Goal: Task Accomplishment & Management: Manage account settings

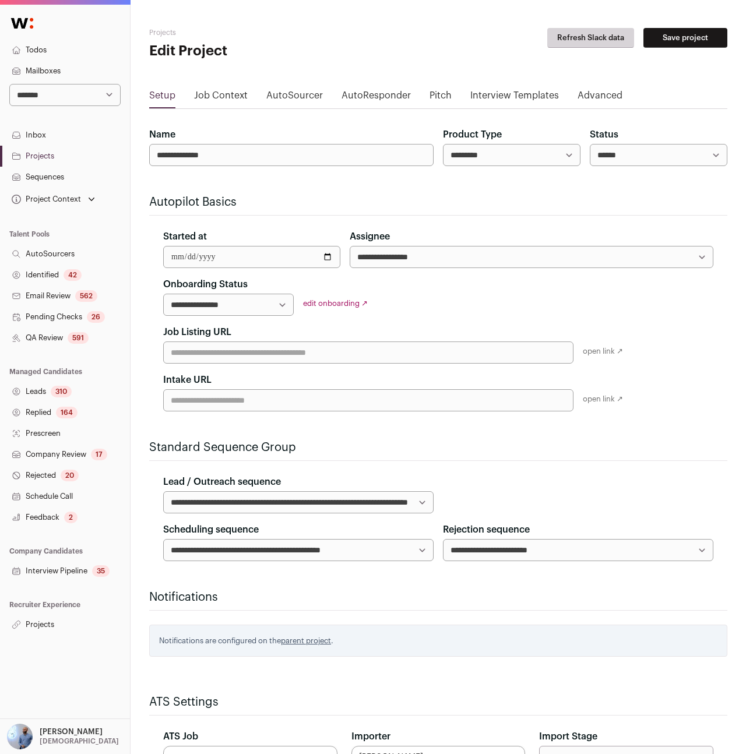
select select
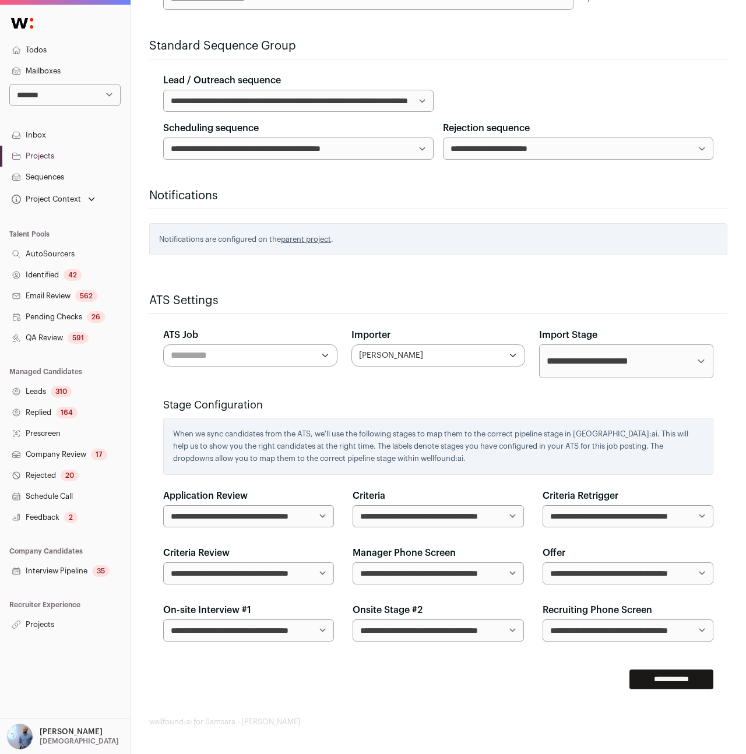
click at [158, 307] on h2 "ATS Settings" at bounding box center [438, 300] width 578 height 16
copy h2 "ATS Settings"
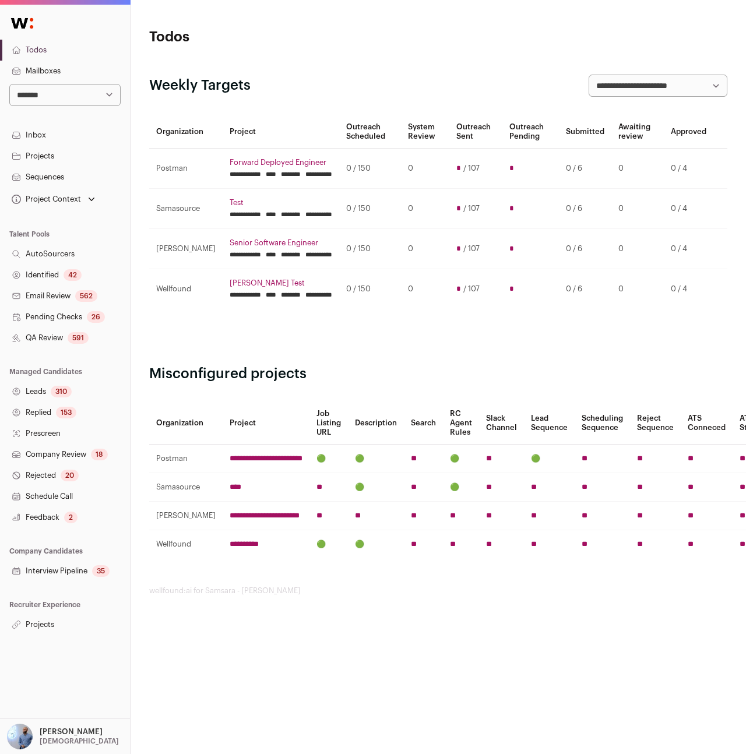
click at [58, 97] on select "**********" at bounding box center [64, 95] width 111 height 22
click at [45, 91] on select "**********" at bounding box center [64, 95] width 111 height 22
select select "*"
click at [9, 84] on select "**********" at bounding box center [64, 95] width 111 height 22
click at [34, 604] on h3 "Recruiter Experience" at bounding box center [65, 604] width 130 height 9
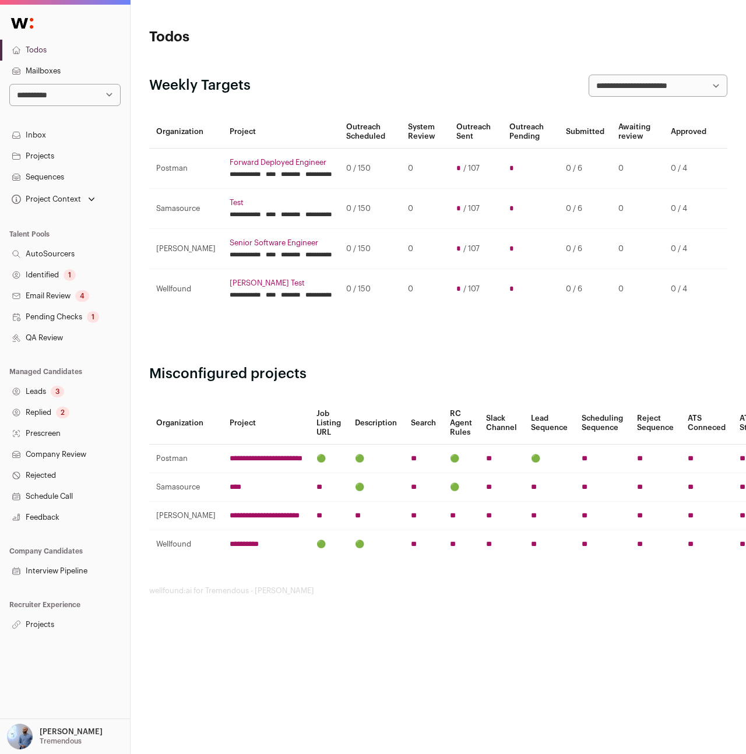
click at [38, 623] on link "Projects" at bounding box center [65, 624] width 130 height 21
click at [326, 43] on h1 "Todos" at bounding box center [245, 37] width 193 height 19
click at [47, 626] on link "Projects" at bounding box center [65, 624] width 130 height 21
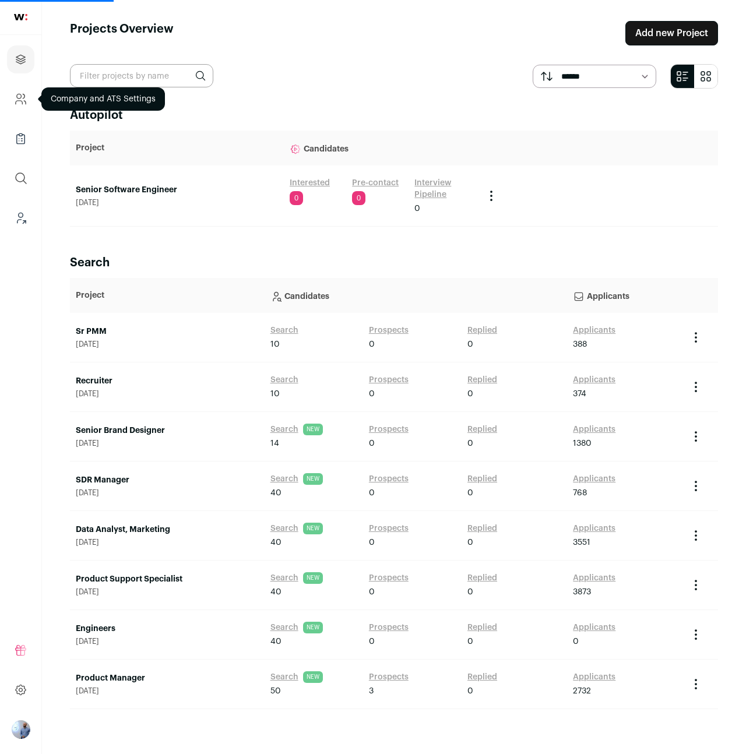
click at [19, 100] on icon "Company and ATS Settings" at bounding box center [20, 99] width 13 height 14
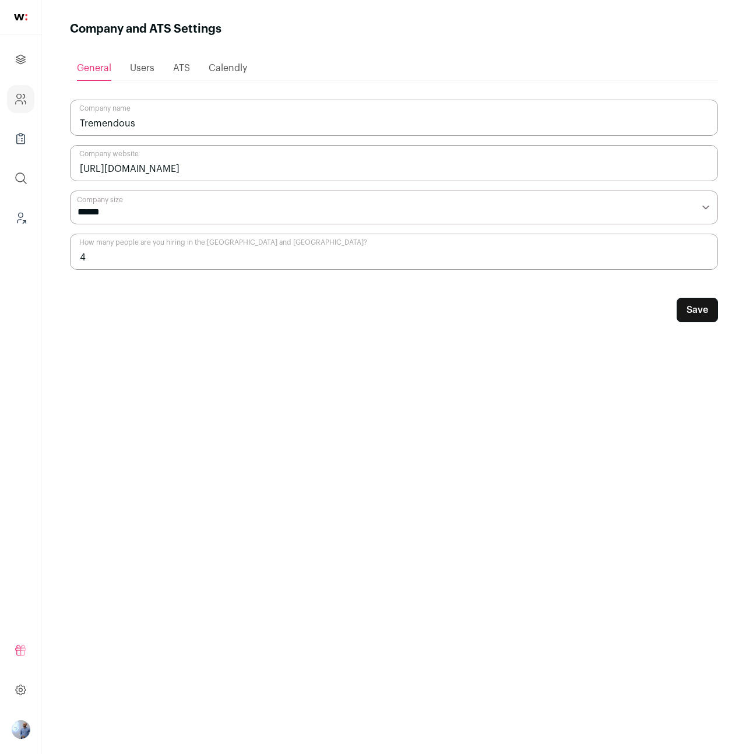
click at [147, 72] on span "Users" at bounding box center [142, 68] width 24 height 9
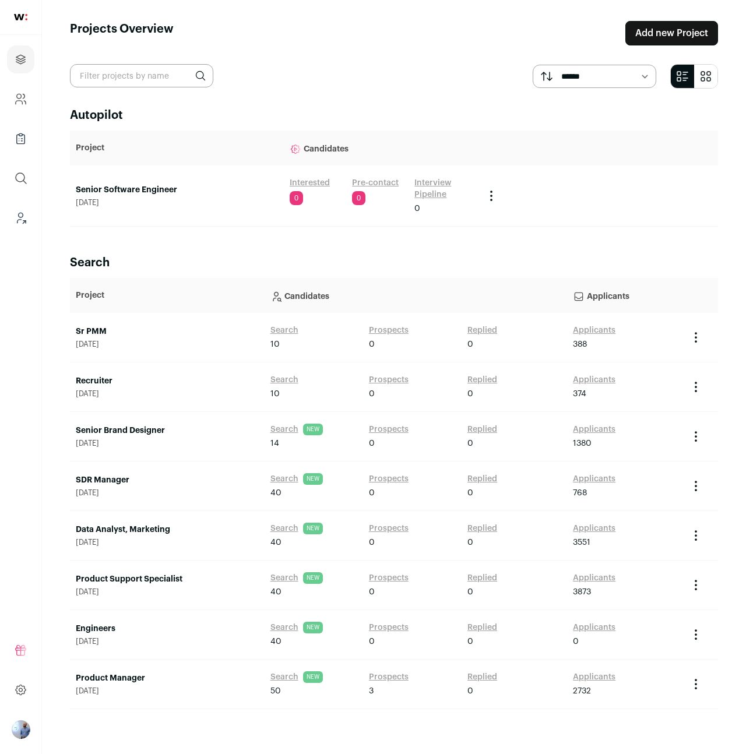
click at [589, 334] on link "Applicants" at bounding box center [594, 331] width 43 height 12
click at [603, 378] on link "Applicants" at bounding box center [594, 380] width 43 height 12
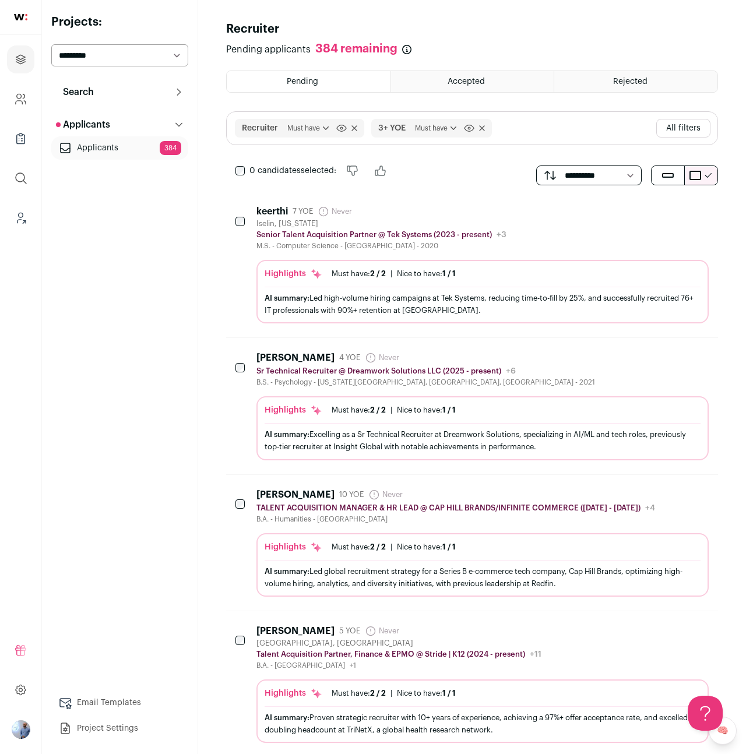
click at [463, 242] on div "M.S. - Computer Science - Matrix College - 2020" at bounding box center [381, 245] width 250 height 9
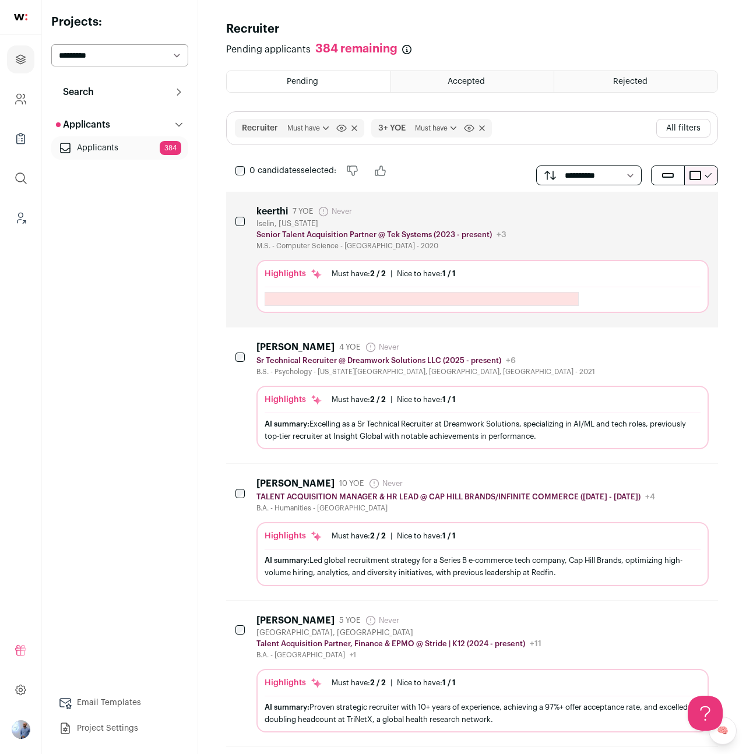
click at [449, 165] on div "0 candidates selected: Reject Accept" at bounding box center [472, 175] width 492 height 33
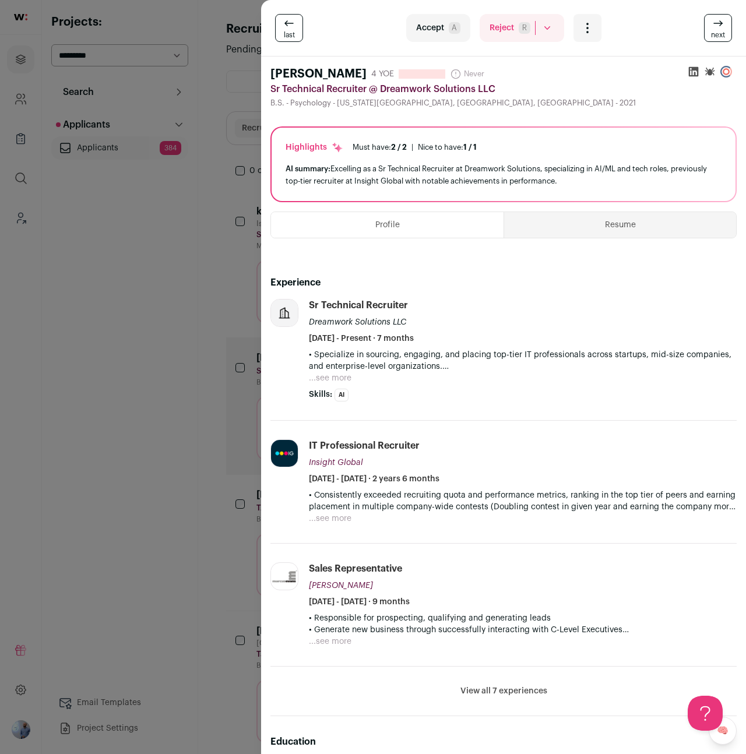
click at [597, 228] on button "Resume" at bounding box center [620, 225] width 232 height 26
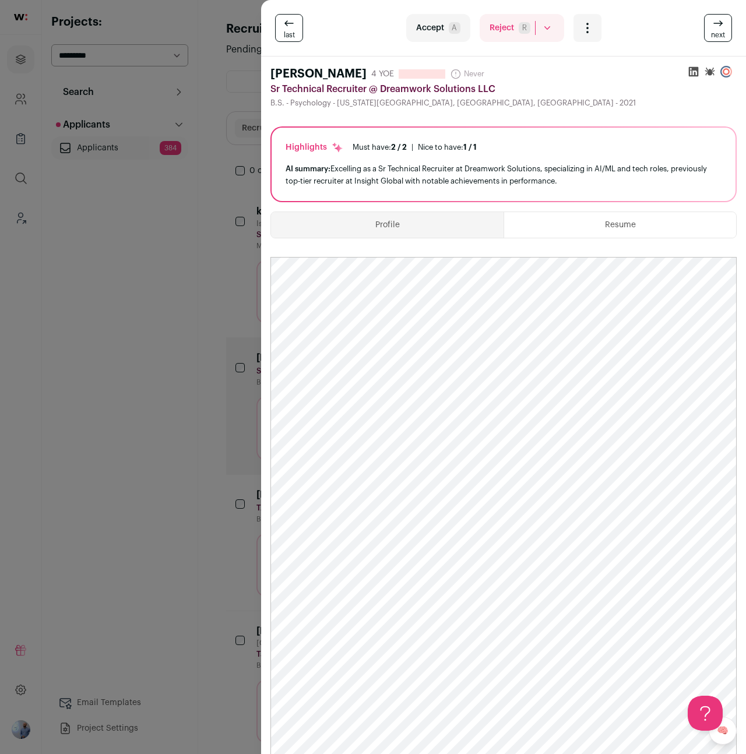
click at [424, 223] on button "Profile" at bounding box center [387, 225] width 232 height 26
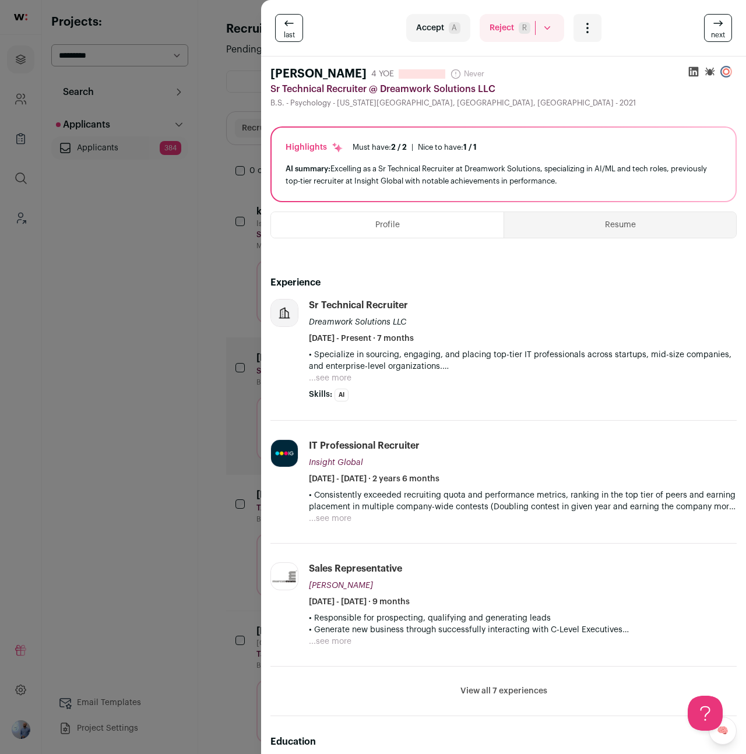
click at [227, 295] on div "last Accept A Reject R Rejected by candidate Not Interested after Outreach 0 Ac…" at bounding box center [373, 377] width 746 height 754
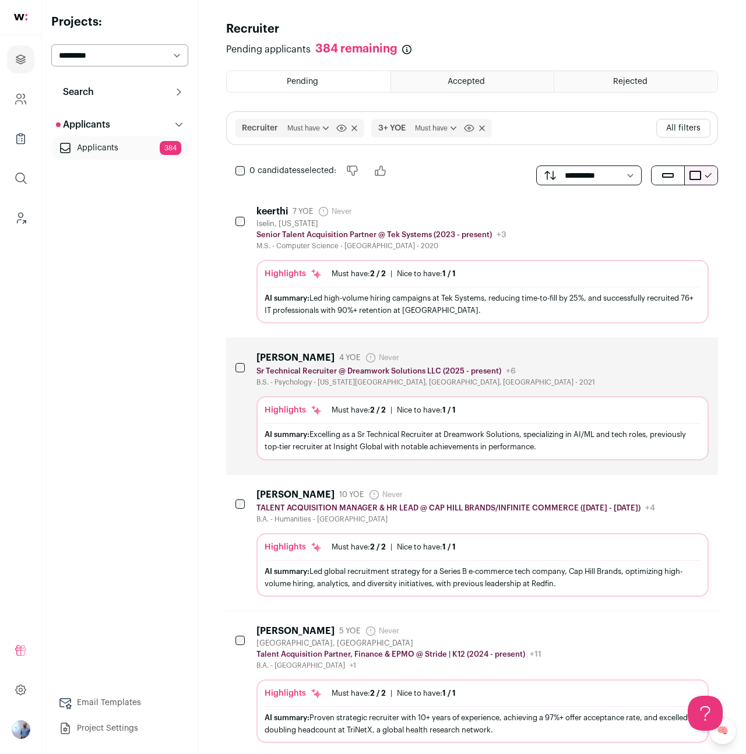
click at [674, 133] on button "All filters" at bounding box center [683, 128] width 54 height 19
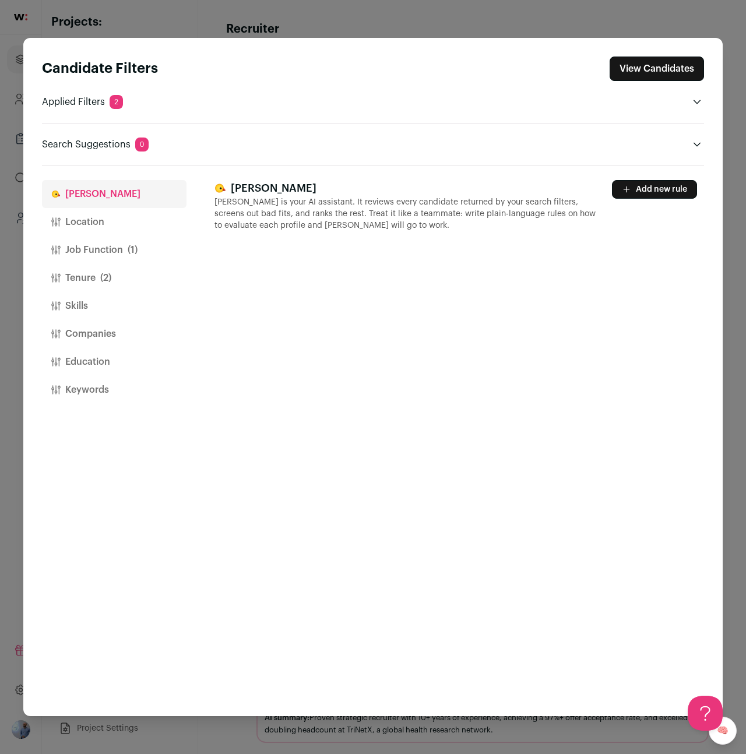
click at [332, 17] on div "Candidate Filters View Candidates Applied Filters 2 Recruiter Must have 3+ YOE …" at bounding box center [373, 377] width 746 height 754
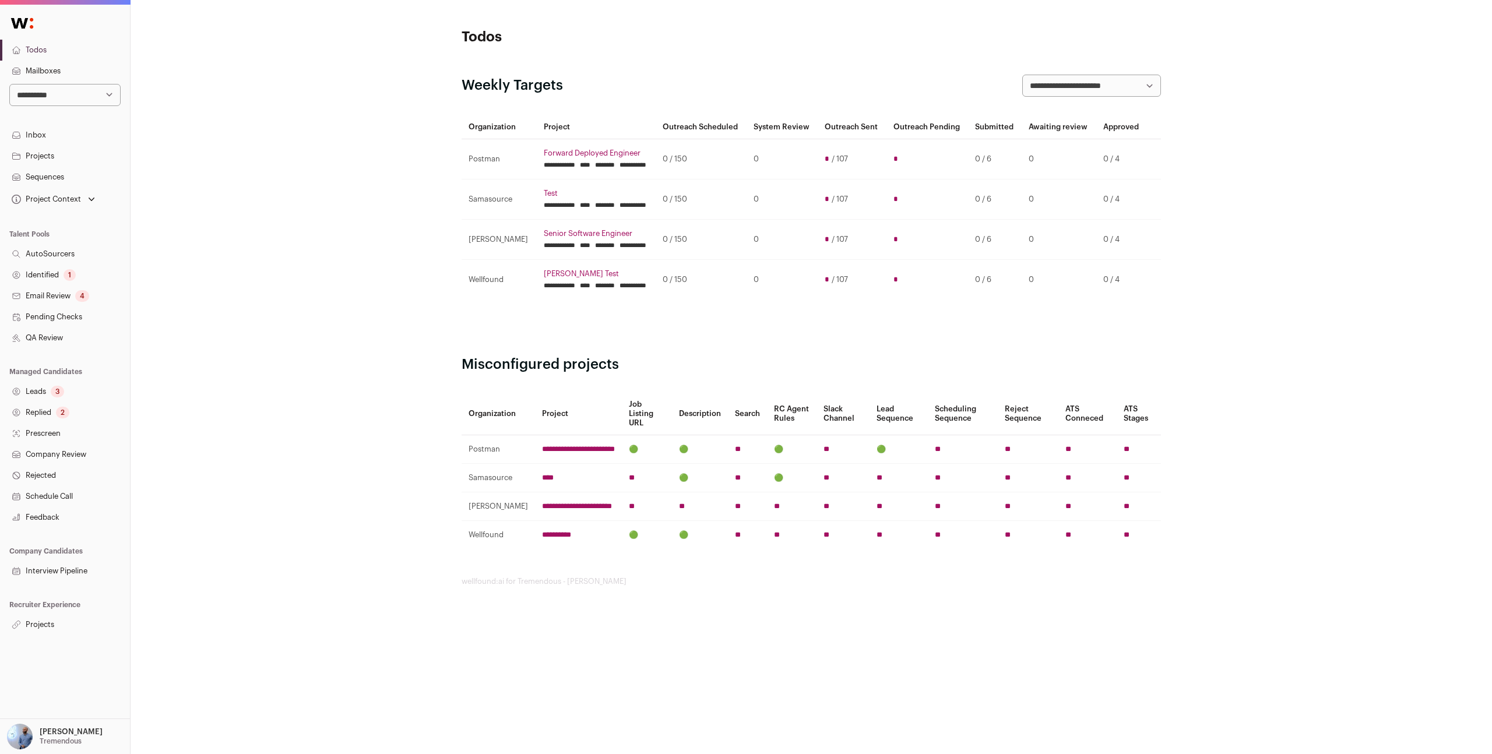
click at [568, 158] on link "Forward Deployed Engineer" at bounding box center [596, 153] width 105 height 9
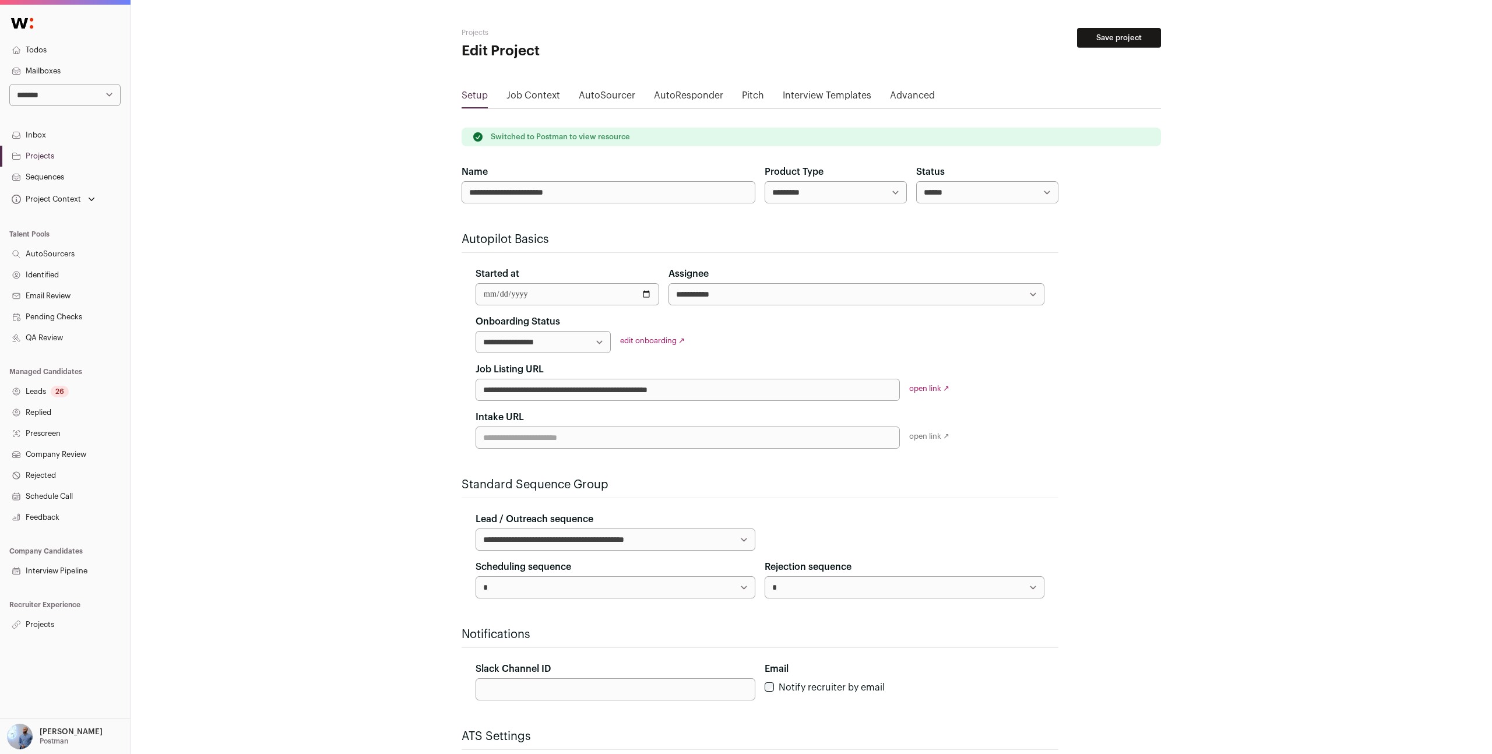
click at [52, 617] on link "Projects" at bounding box center [65, 624] width 130 height 21
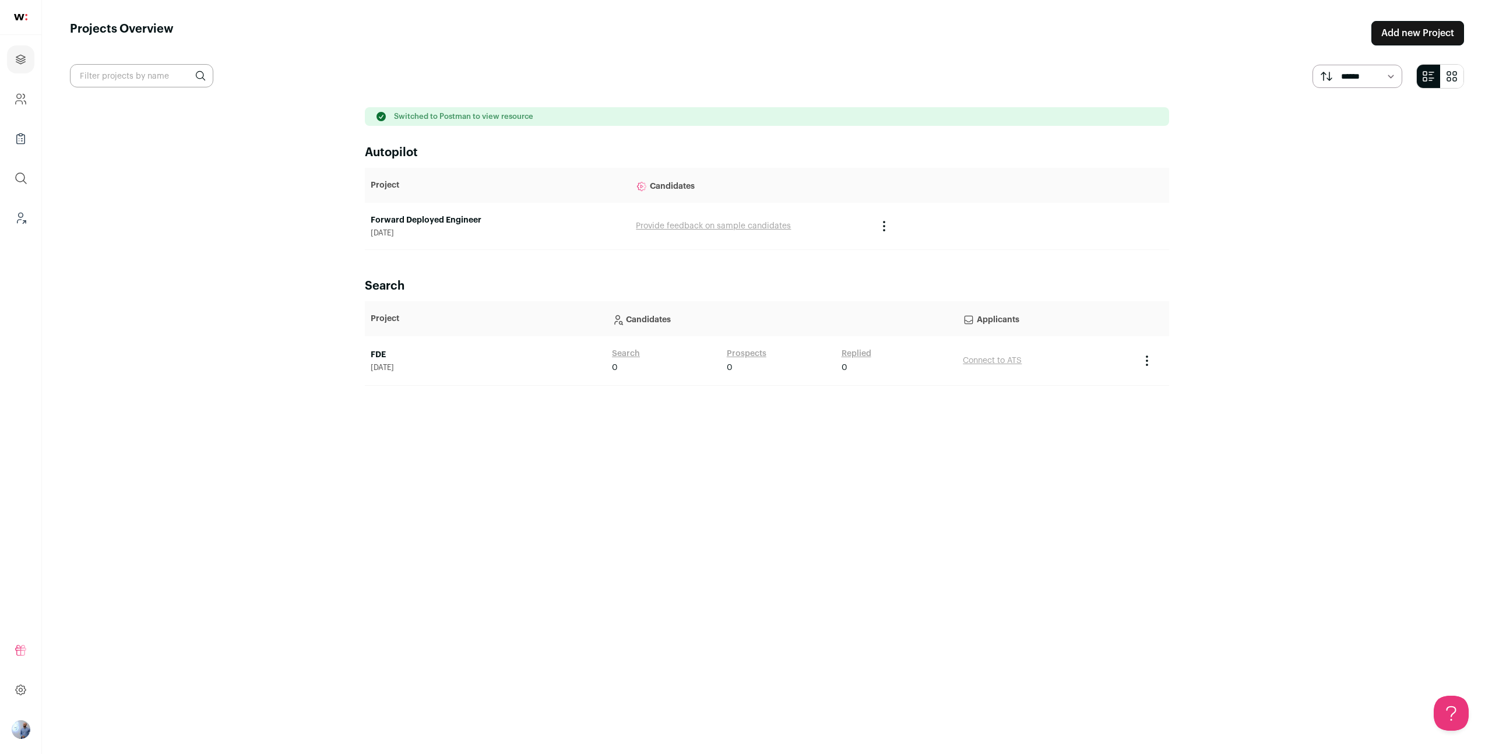
click at [411, 220] on link "Forward Deployed Engineer" at bounding box center [497, 220] width 253 height 12
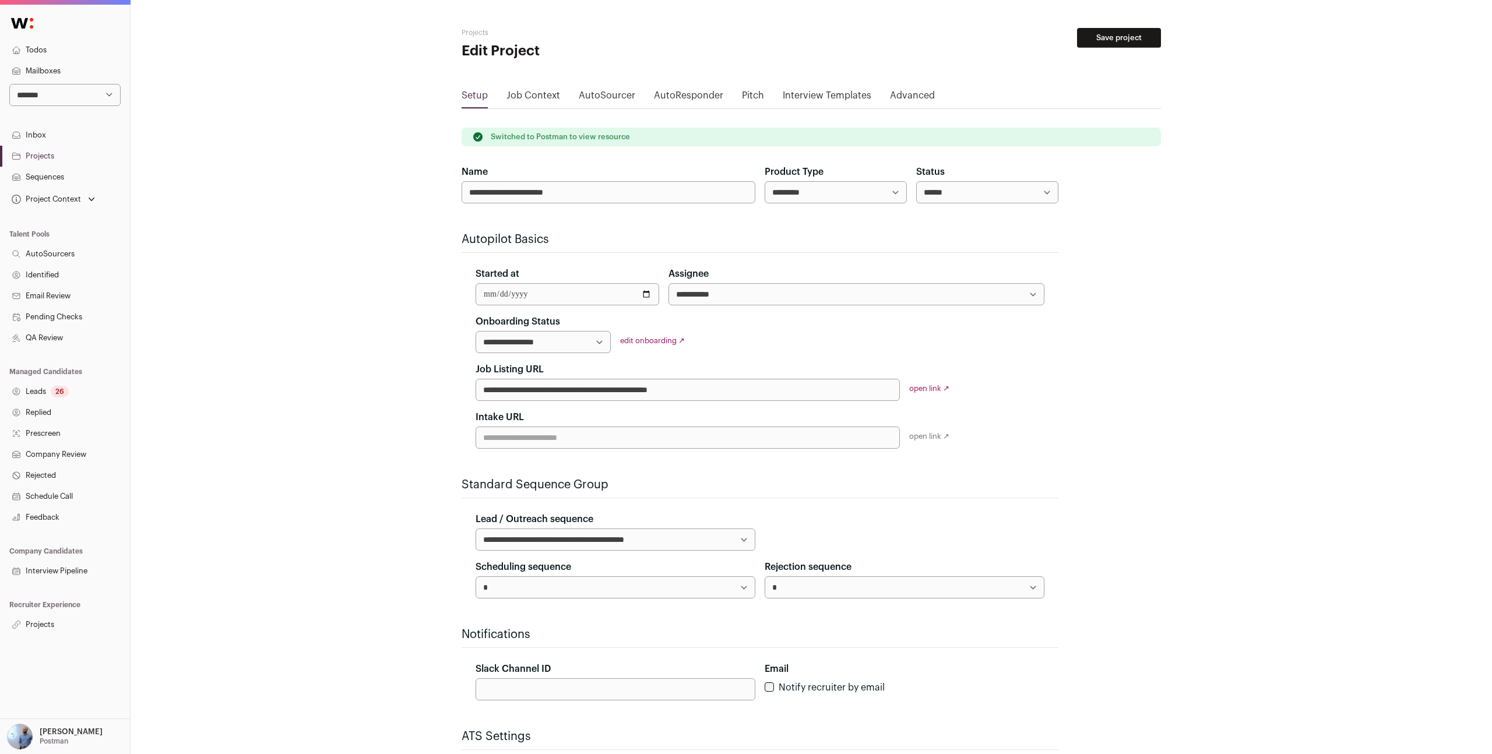
click at [50, 140] on link "Inbox" at bounding box center [65, 135] width 130 height 21
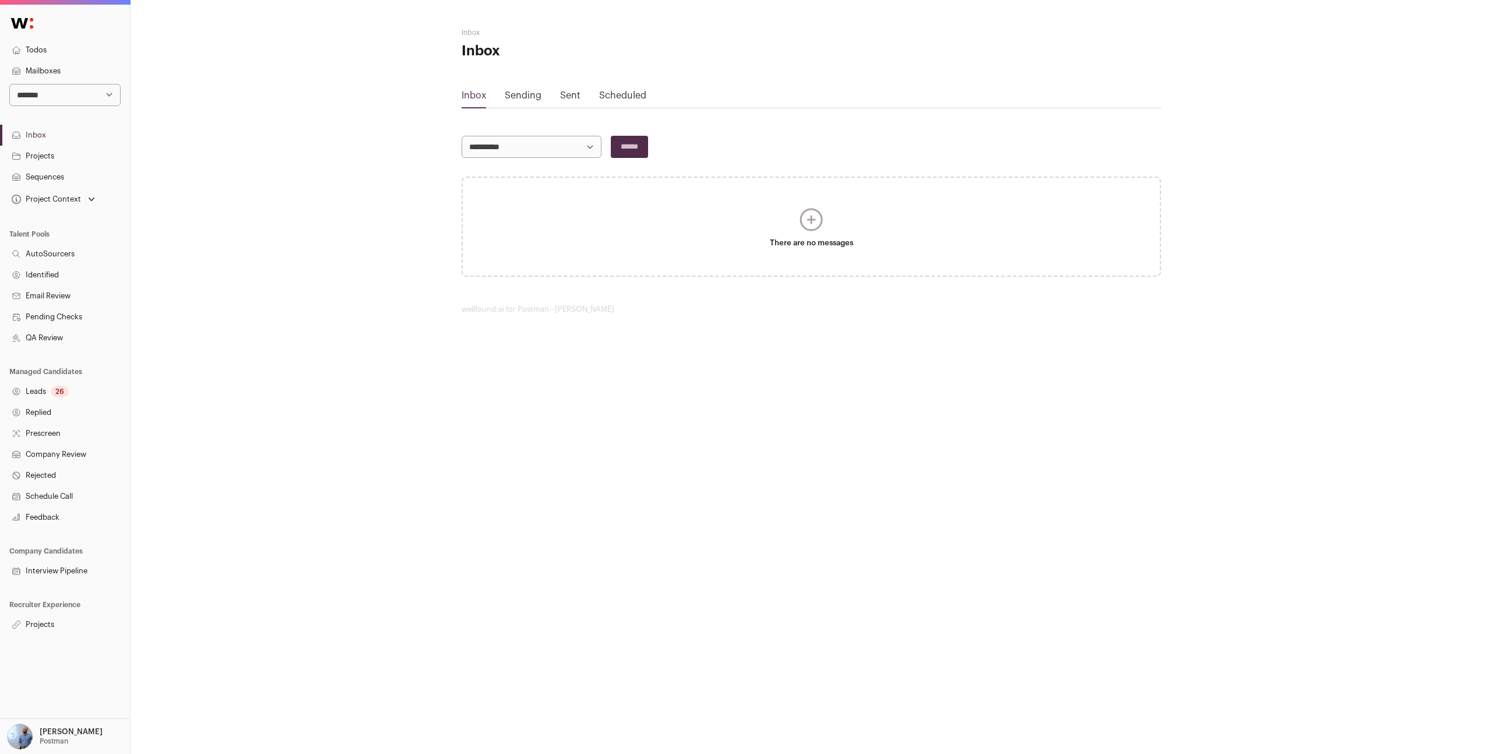
click at [41, 52] on link "Todos" at bounding box center [65, 50] width 130 height 21
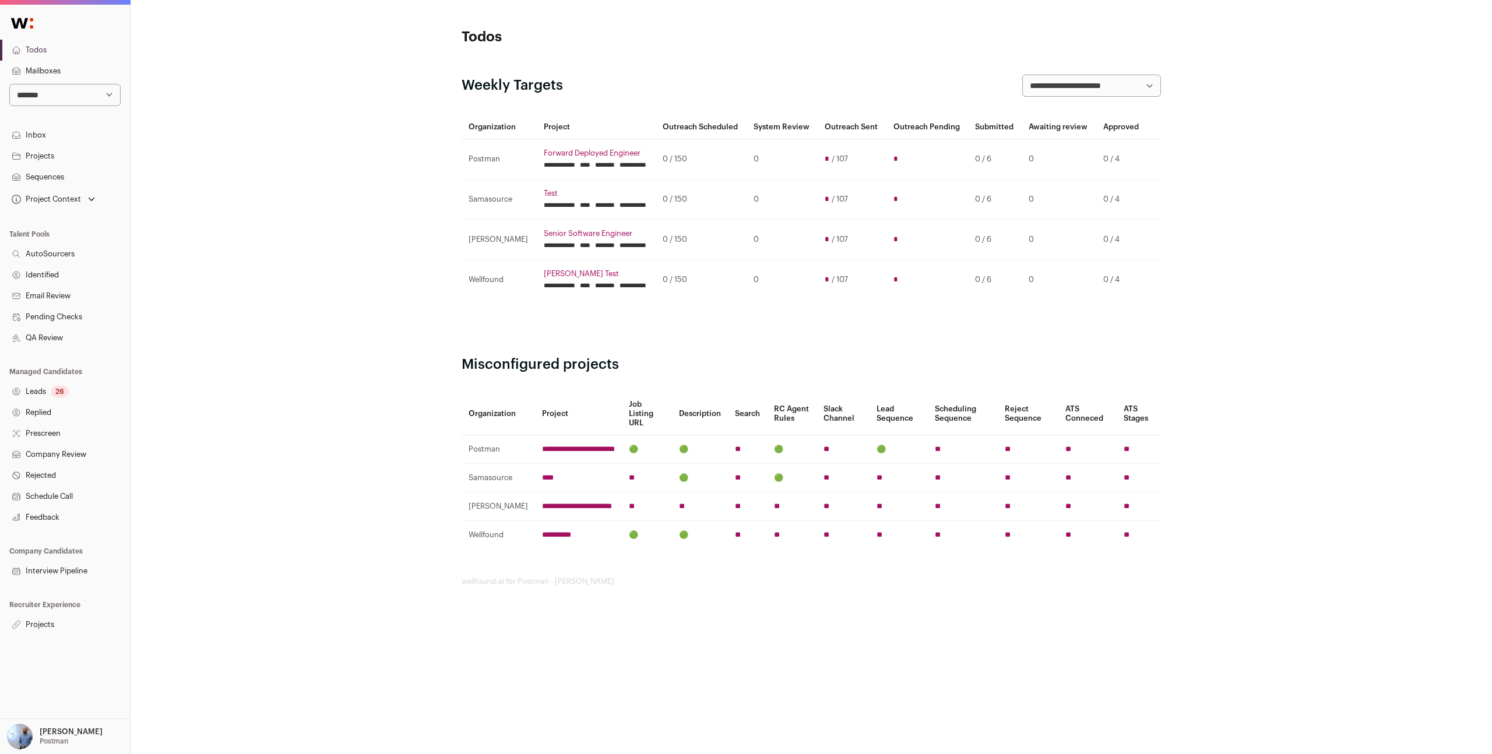
click at [615, 170] on input "********" at bounding box center [605, 164] width 20 height 9
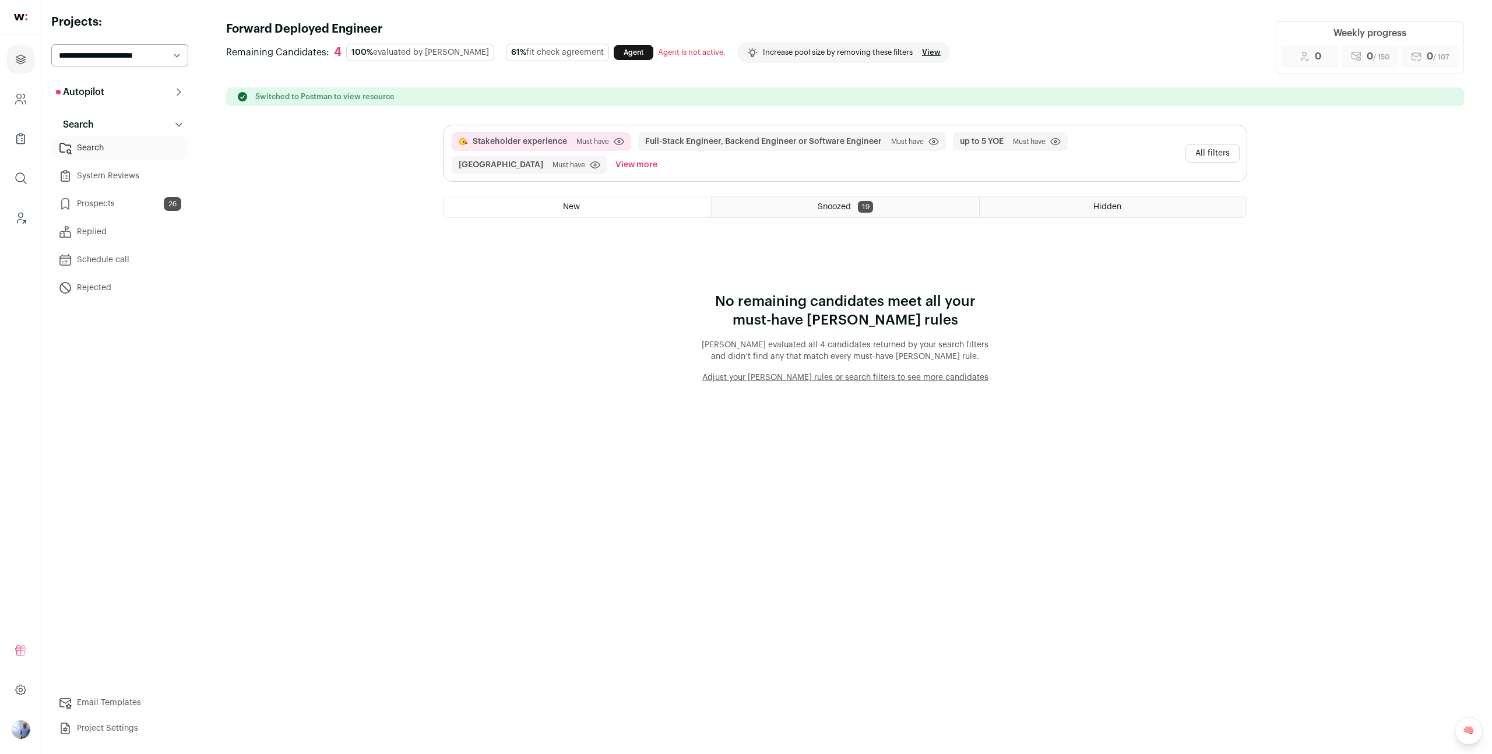
click at [1221, 157] on button "All filters" at bounding box center [1212, 153] width 54 height 19
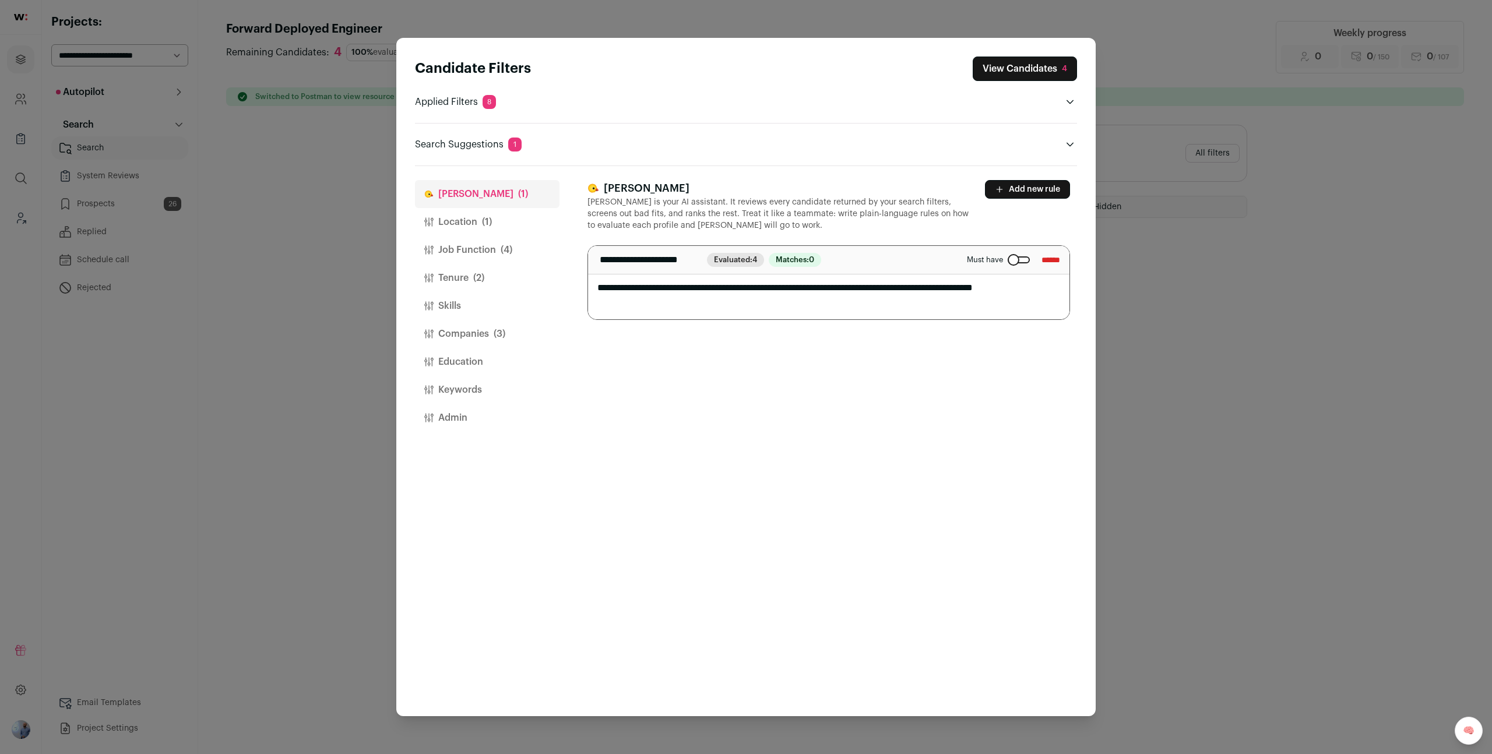
click at [474, 223] on button "Location (1)" at bounding box center [487, 222] width 144 height 28
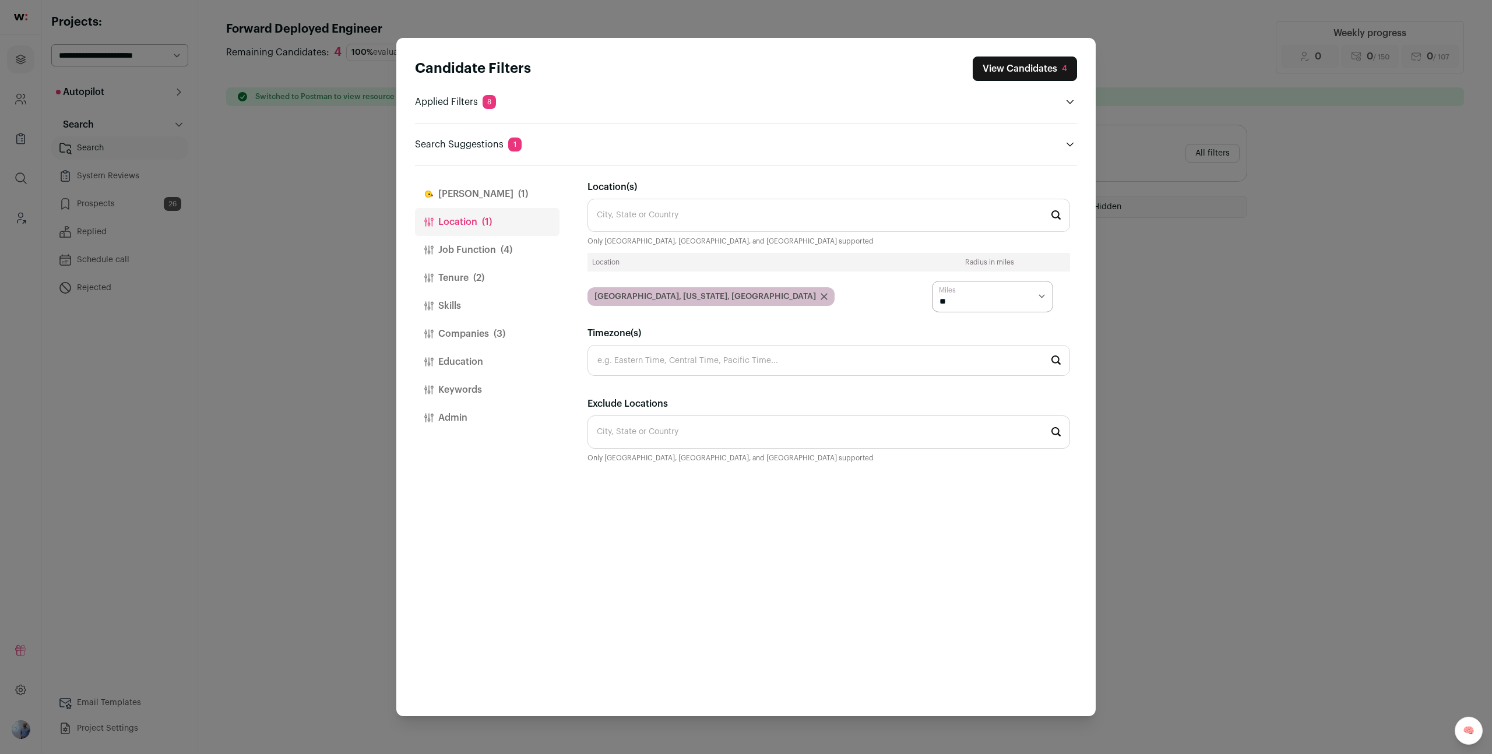
click at [496, 245] on button "Job Function (4)" at bounding box center [487, 250] width 144 height 28
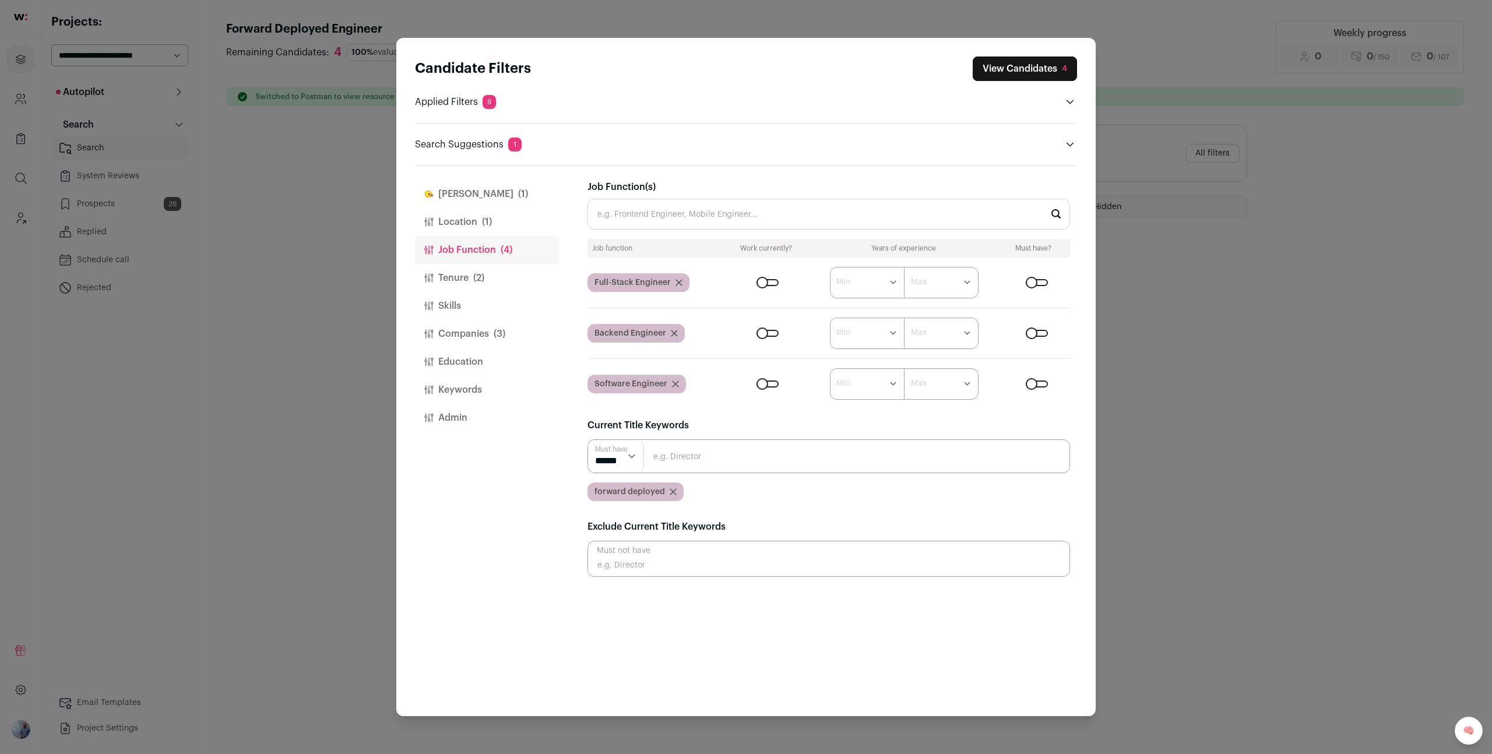
click at [420, 222] on button "Location (1)" at bounding box center [487, 222] width 144 height 28
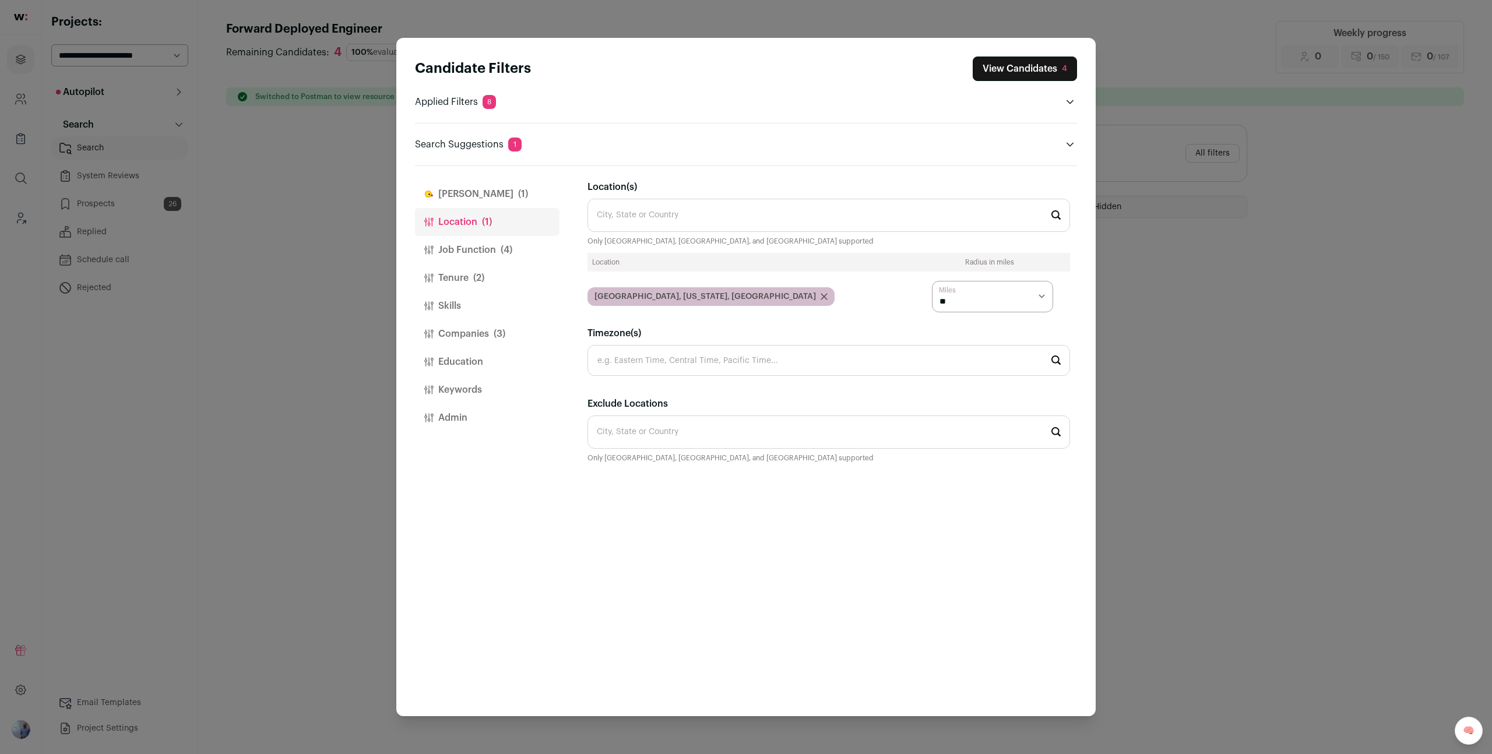
click at [471, 98] on p "Applied Filters 8" at bounding box center [455, 102] width 81 height 14
click at [500, 150] on p "Search Suggestions 1" at bounding box center [468, 145] width 107 height 14
click at [1069, 144] on icon "Close modal via background" at bounding box center [1069, 144] width 7 height 4
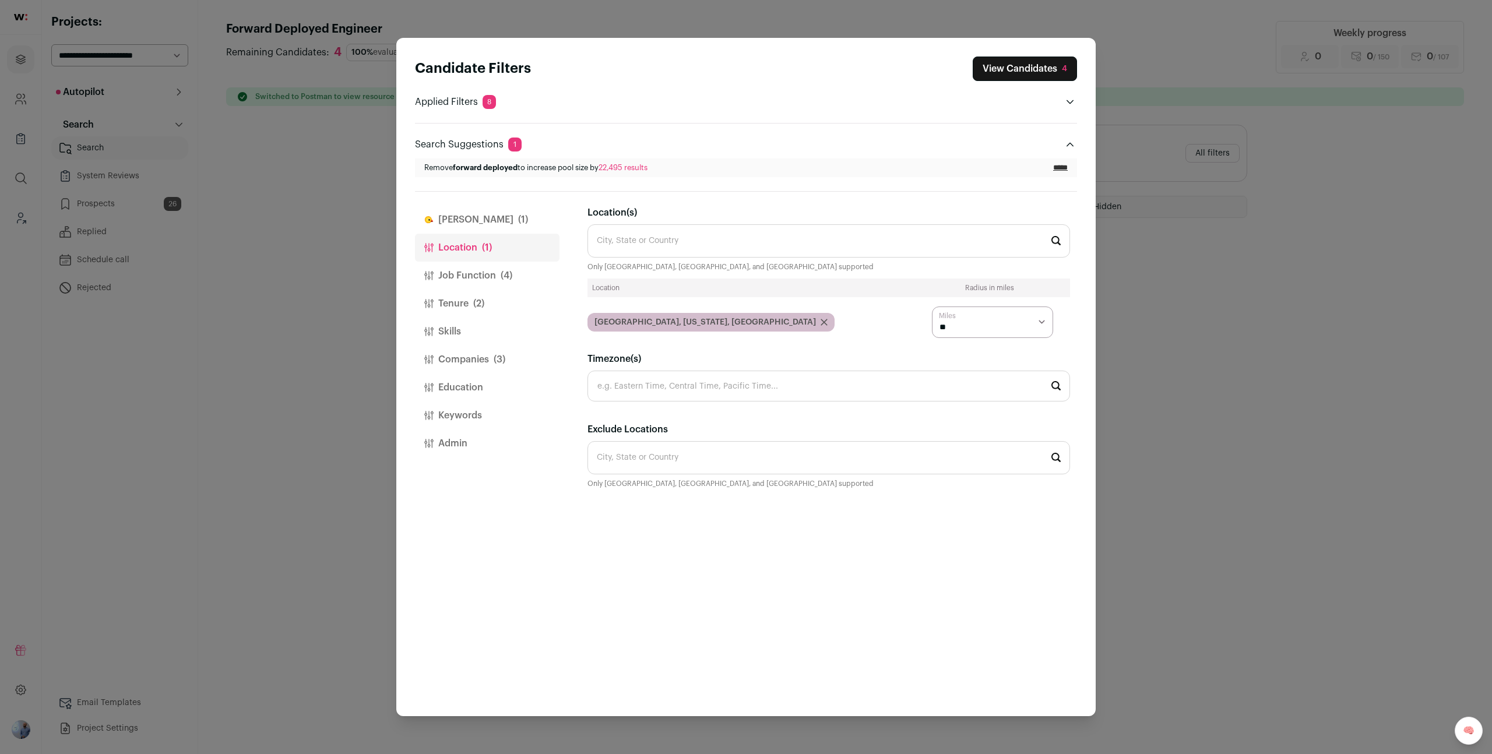
click at [1060, 167] on input "*****" at bounding box center [1060, 167] width 15 height 9
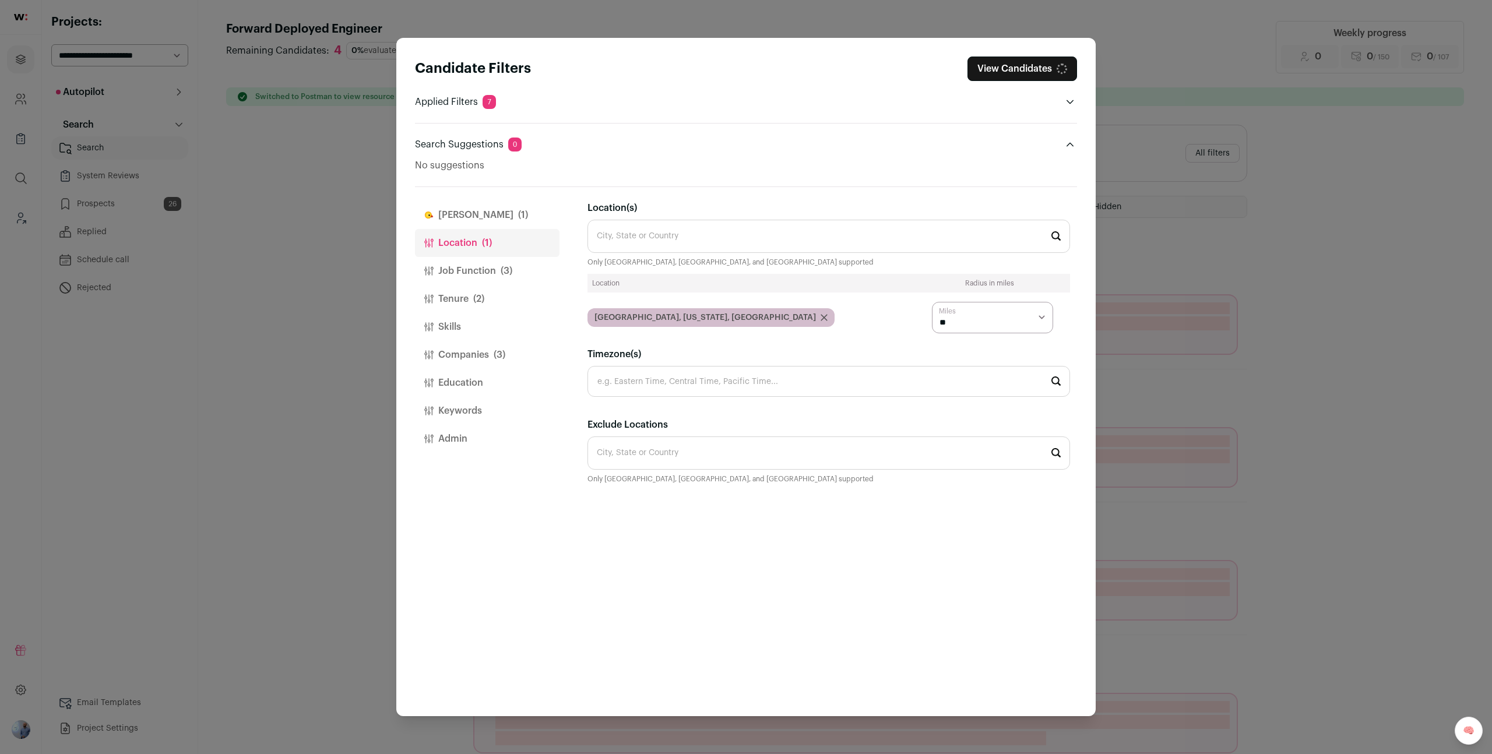
click at [1042, 76] on button "View Candidates" at bounding box center [1022, 69] width 110 height 24
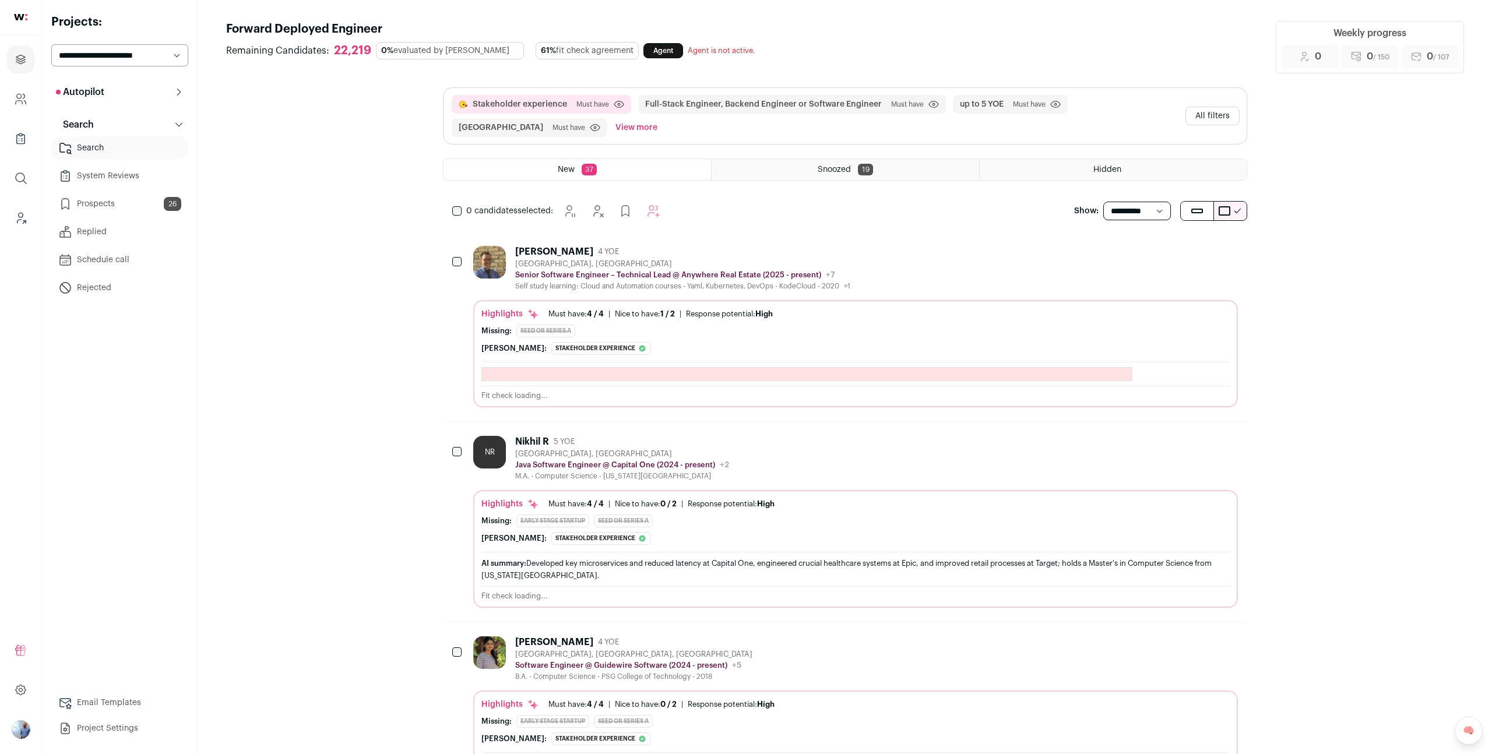
click at [924, 298] on div "Peter Fraser 4 YOE San Francisco, CA Senior Software Engineer – Technical Lead …" at bounding box center [855, 326] width 764 height 161
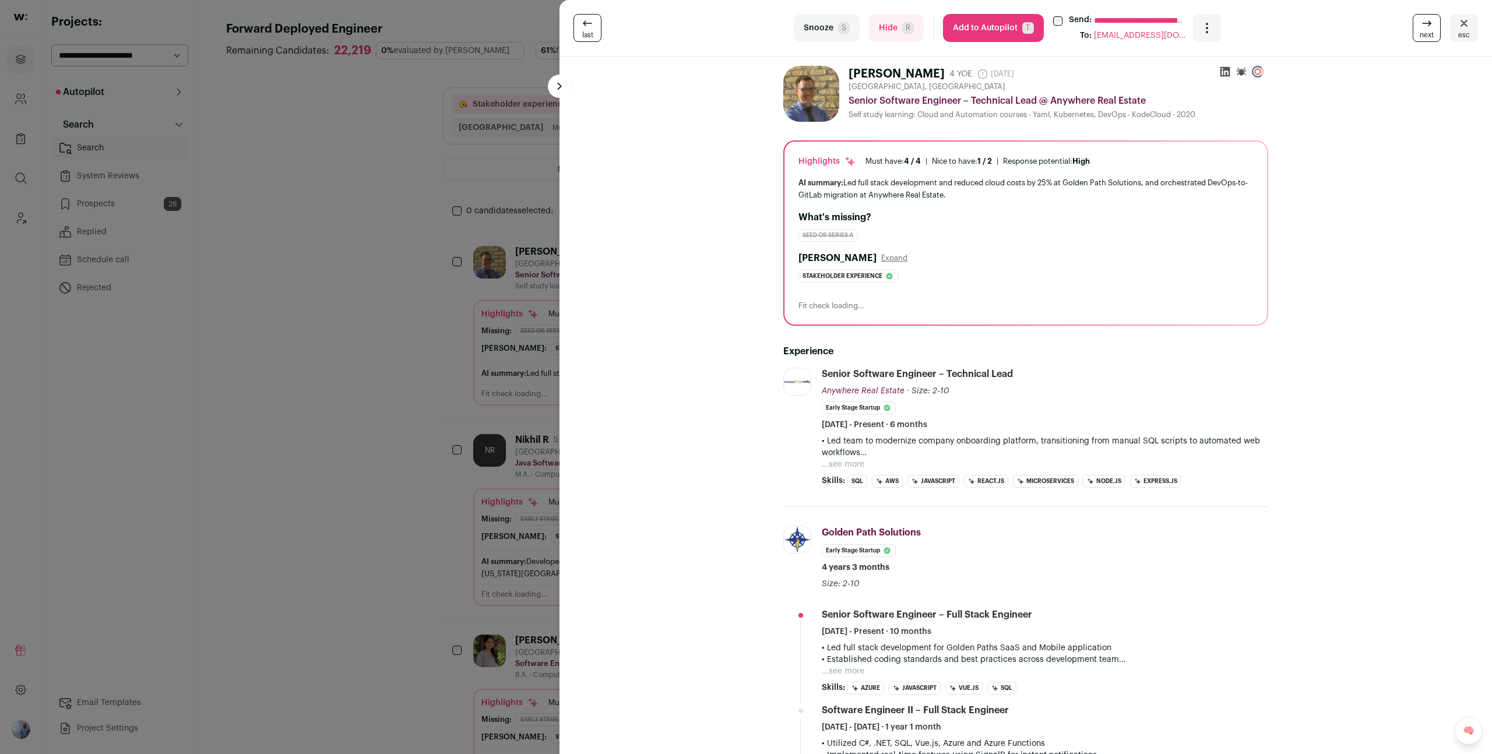
click at [327, 392] on div "**********" at bounding box center [746, 377] width 1492 height 754
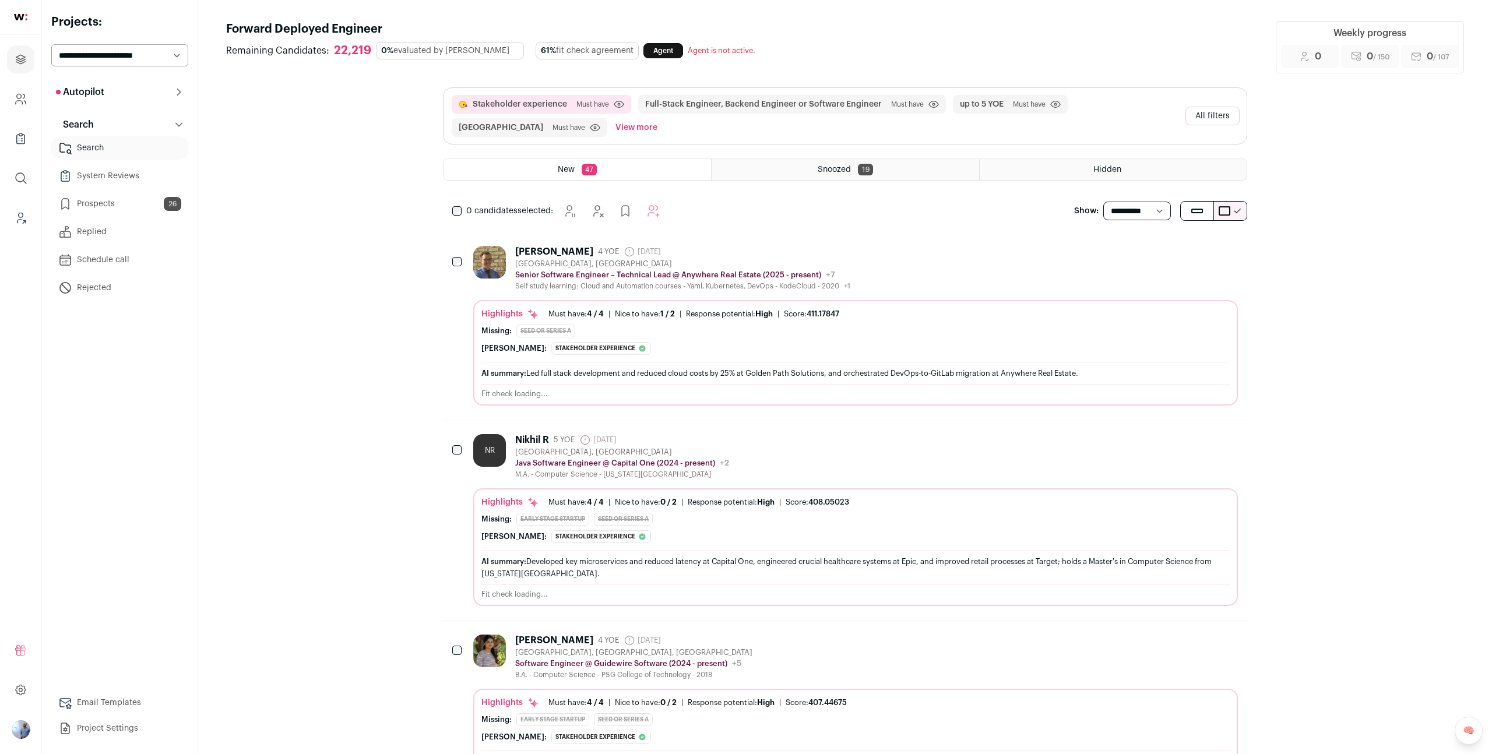
click at [865, 260] on div "Peter Fraser 4 YOE 24 days ago Admin only. The last time the profile was scrape…" at bounding box center [855, 268] width 764 height 45
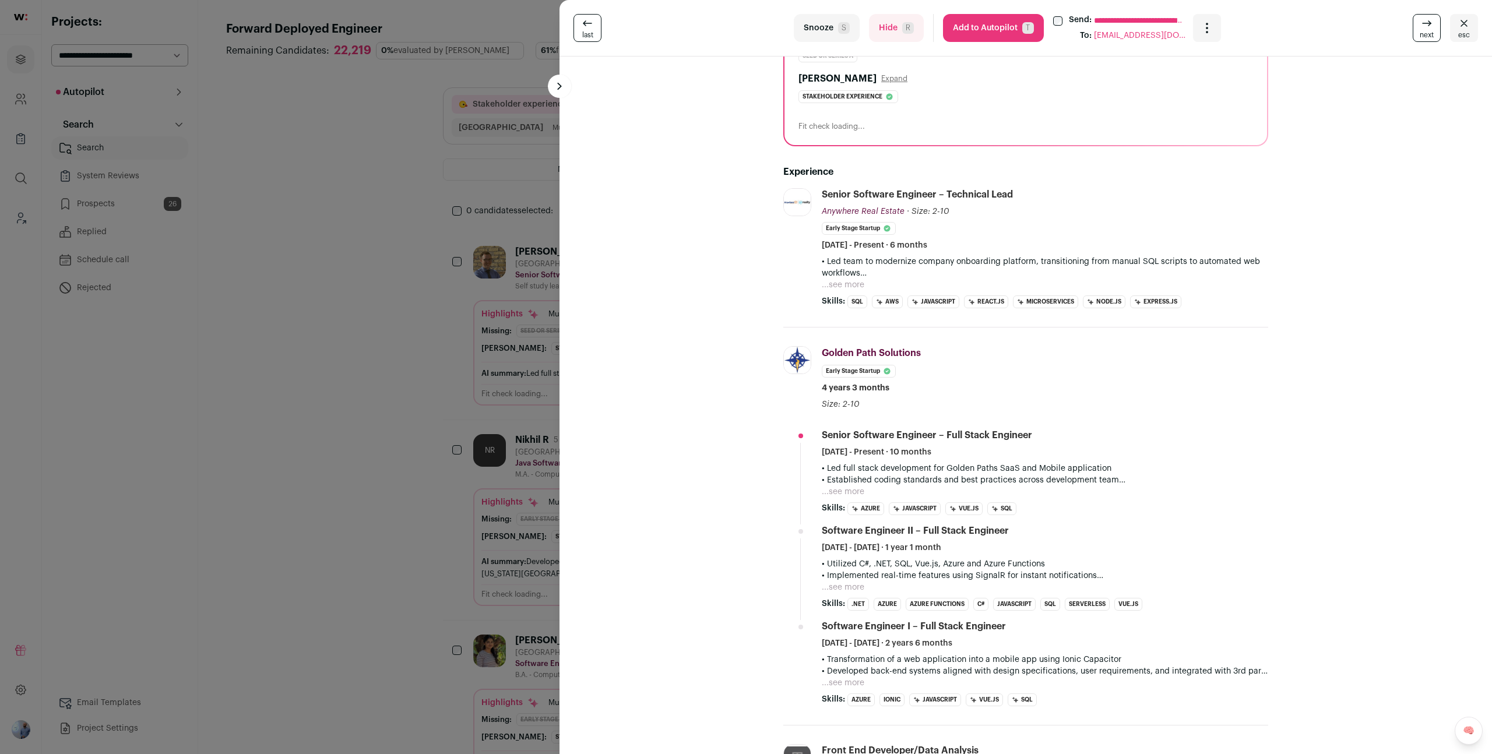
scroll to position [328, 0]
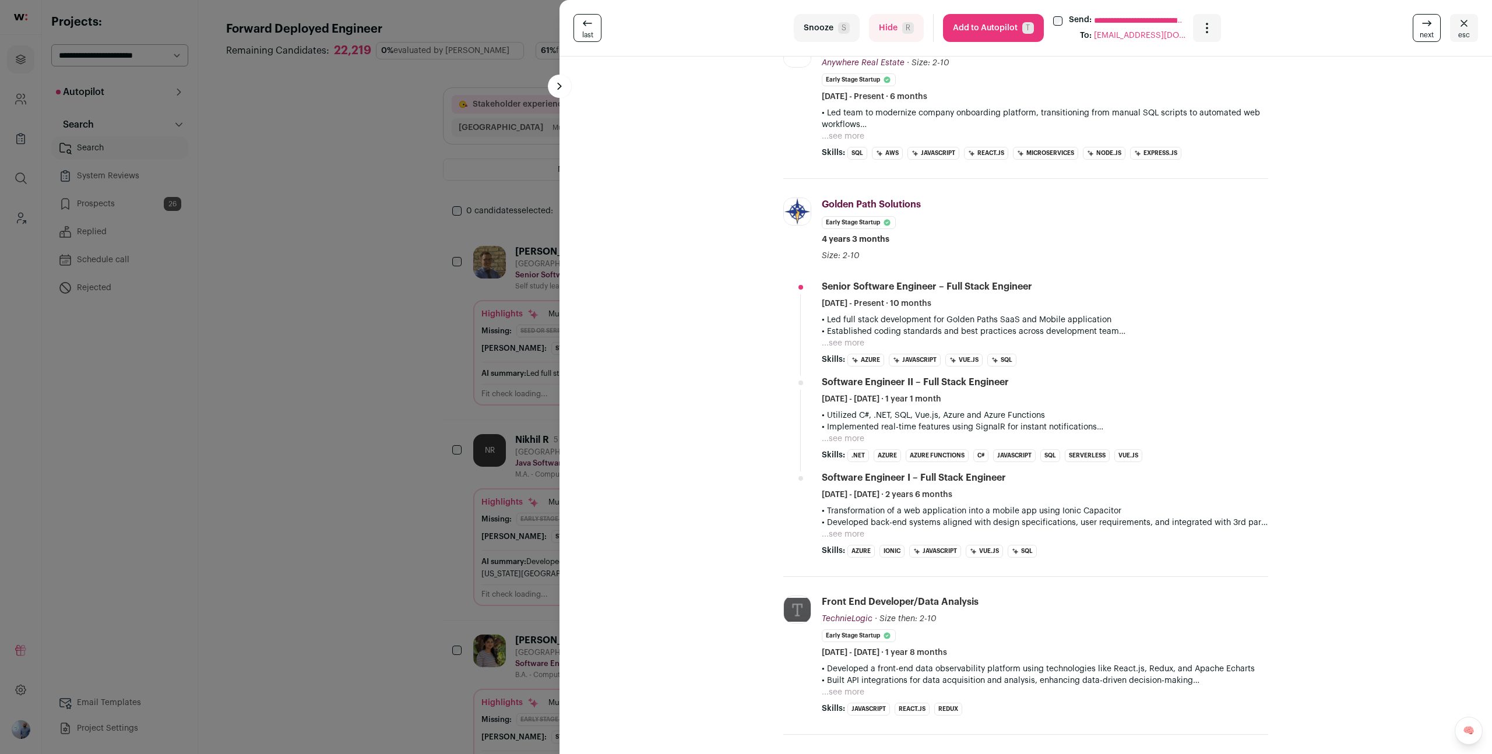
click at [387, 368] on div "**********" at bounding box center [746, 377] width 1492 height 754
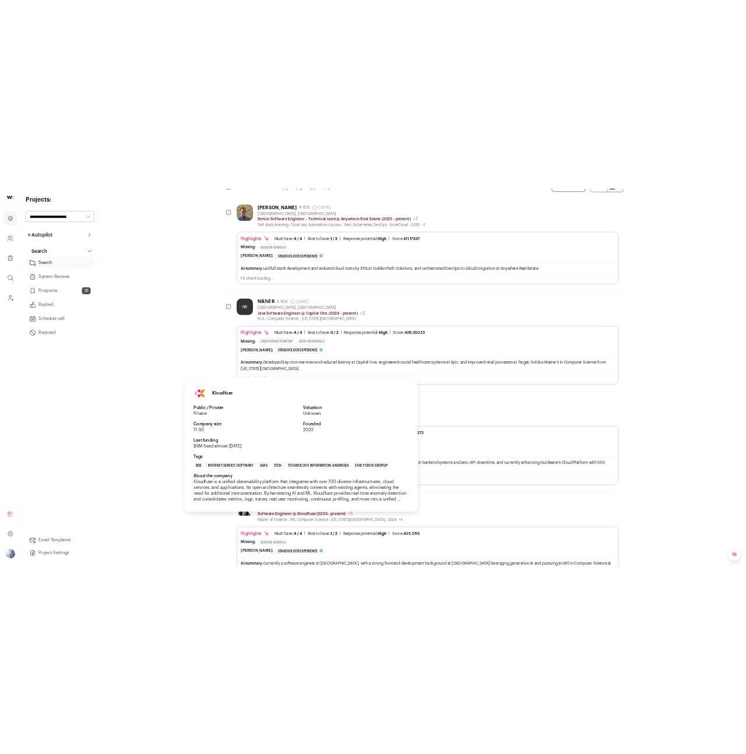
scroll to position [0, 0]
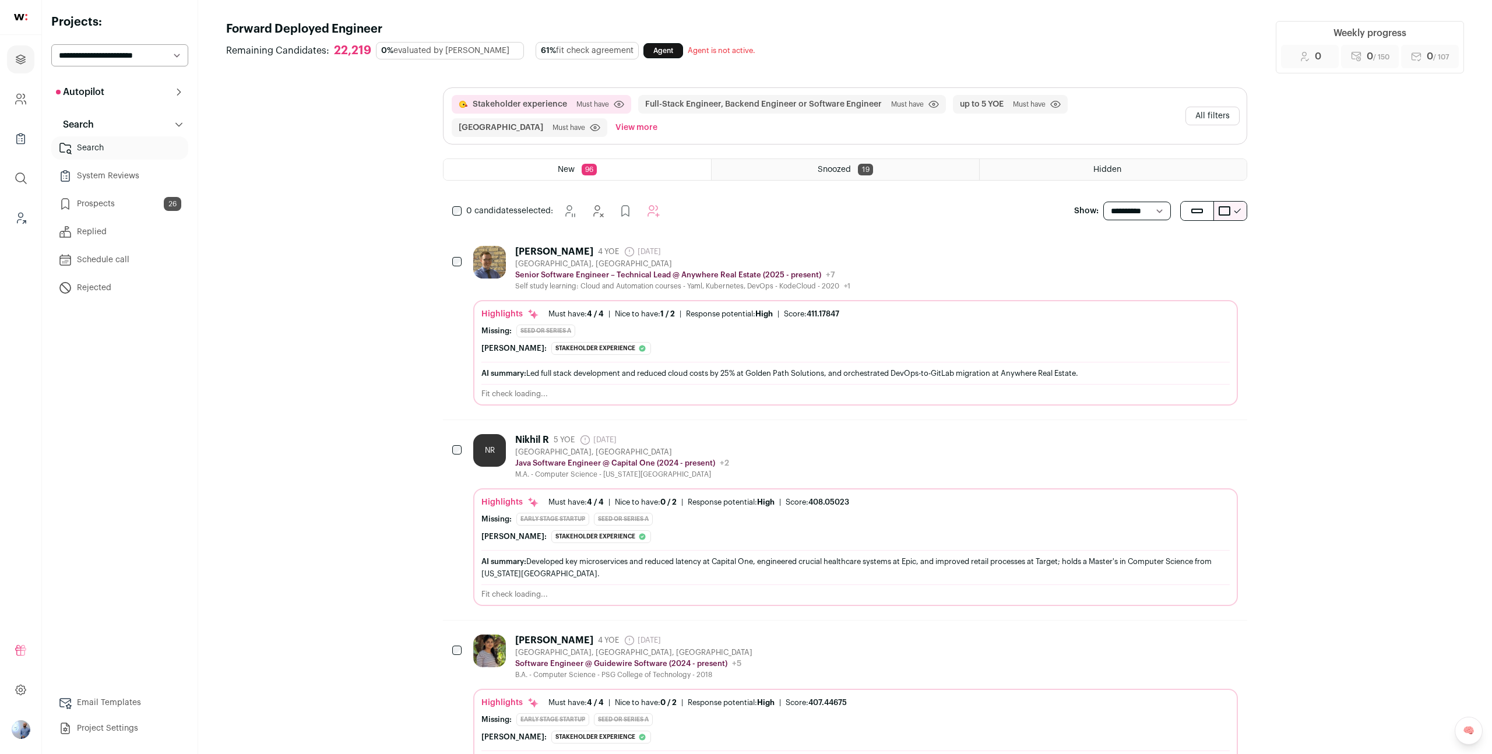
click at [1210, 117] on button "All filters" at bounding box center [1212, 116] width 54 height 19
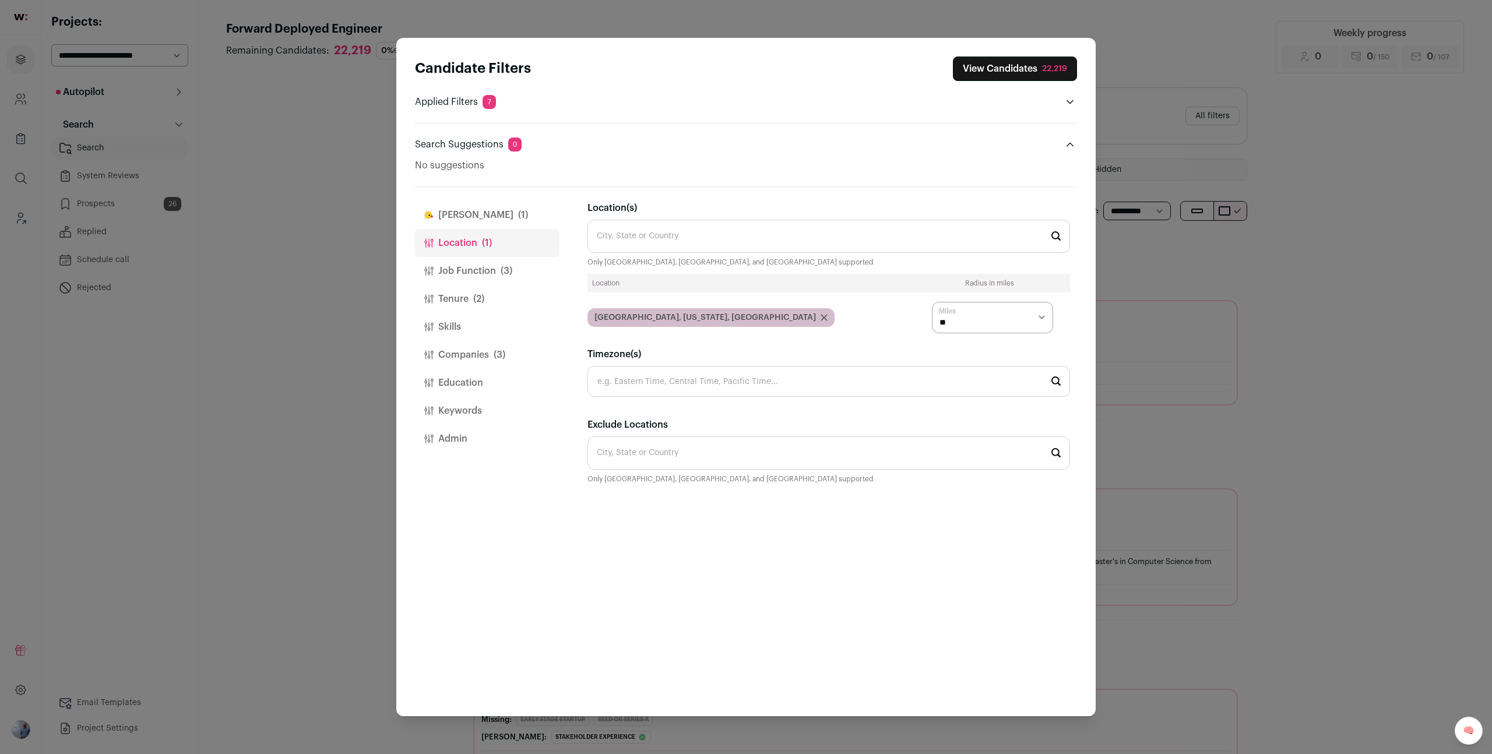
click at [431, 210] on icon "Close modal via background" at bounding box center [428, 214] width 9 height 9
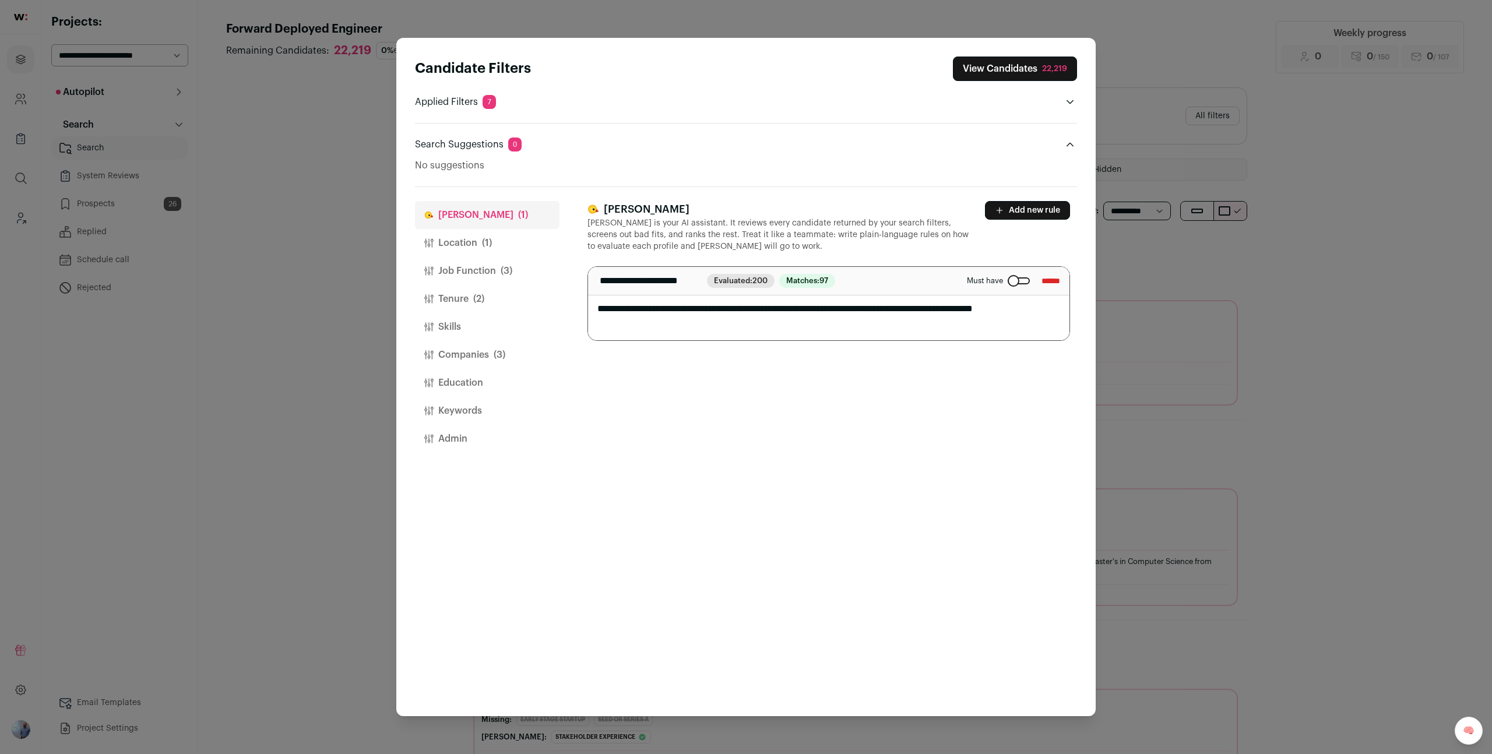
click at [1027, 213] on button "Add new rule" at bounding box center [1027, 210] width 85 height 19
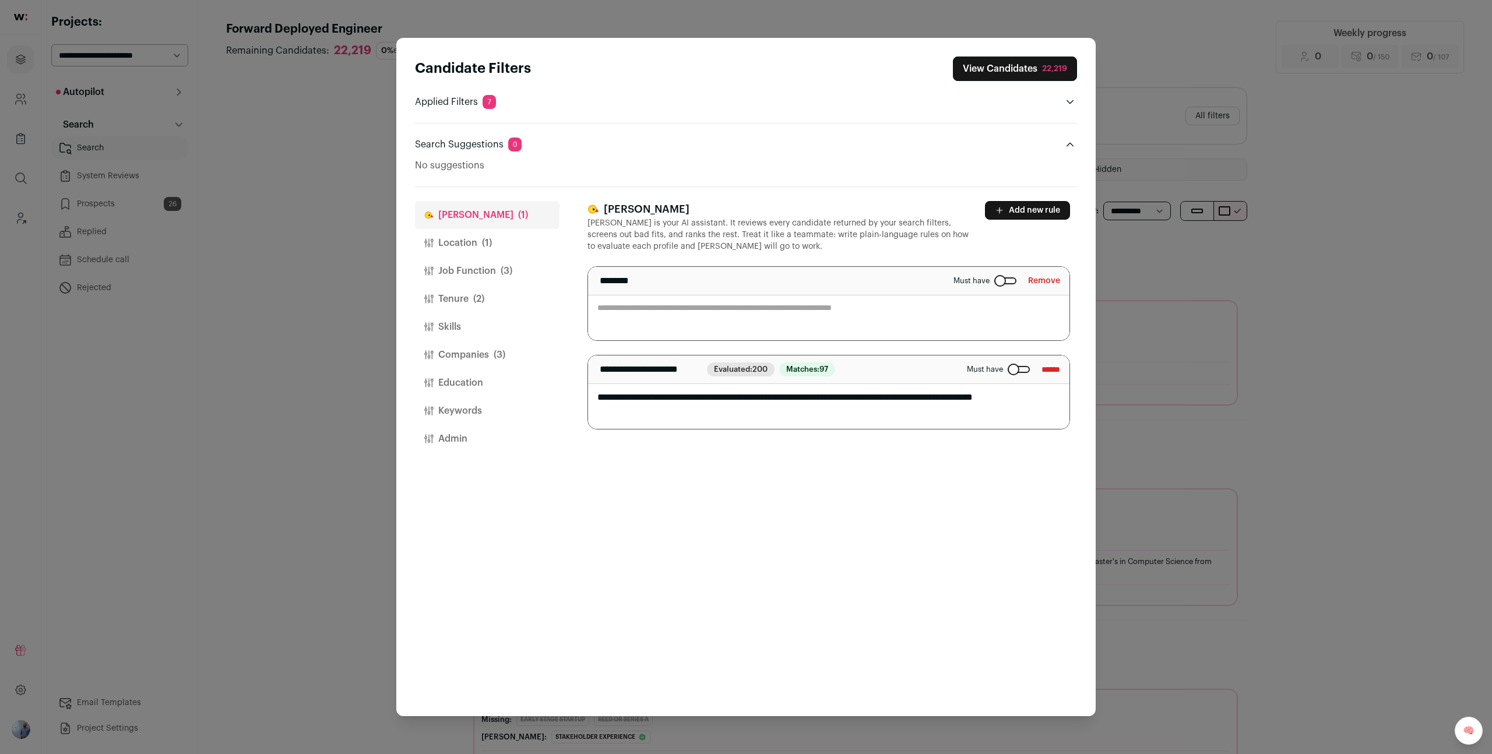
click at [869, 305] on textarea "Close modal via background" at bounding box center [828, 303] width 481 height 73
type textarea "*"
type textarea "**********"
click at [879, 162] on p "No suggestions" at bounding box center [746, 165] width 662 height 14
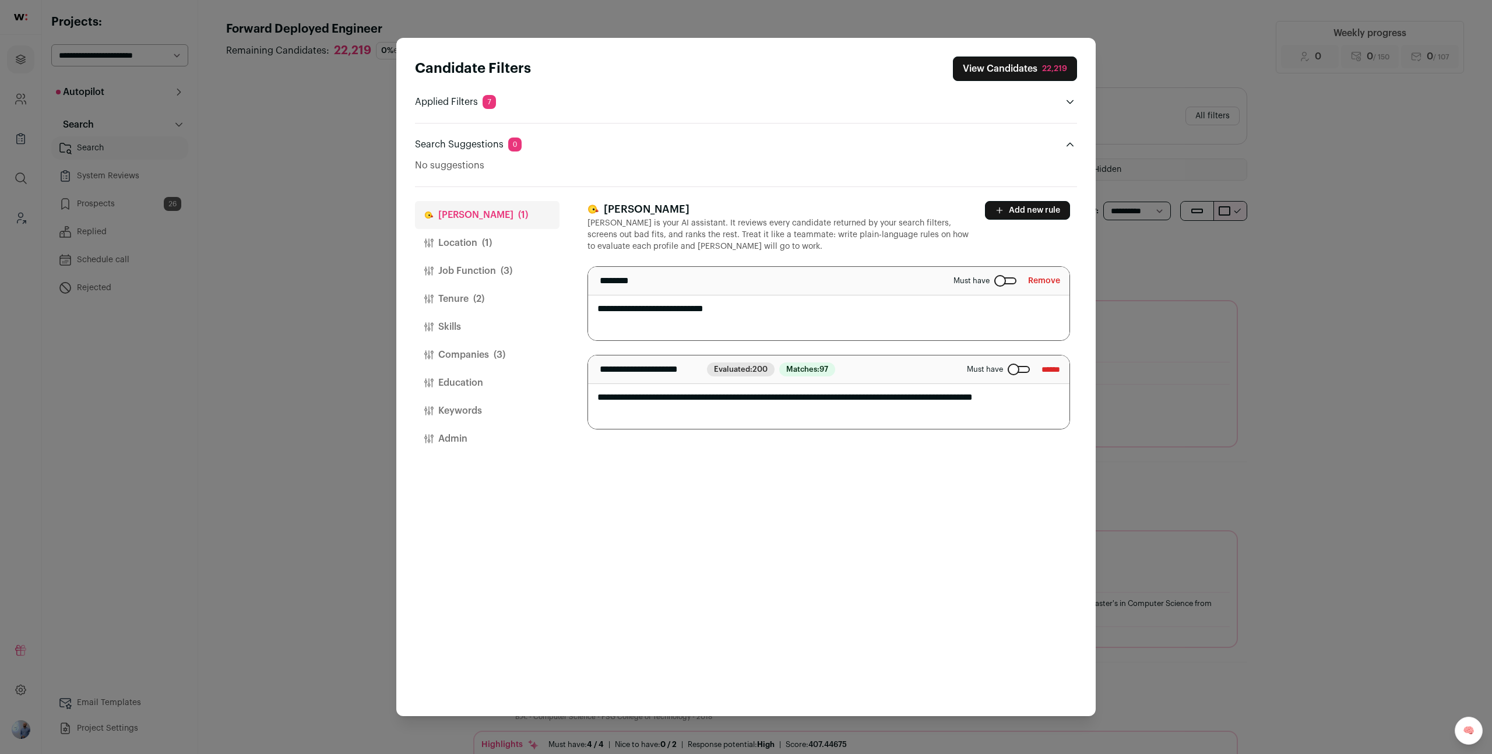
click at [1002, 65] on button "View Candidates 22,219" at bounding box center [1015, 69] width 124 height 24
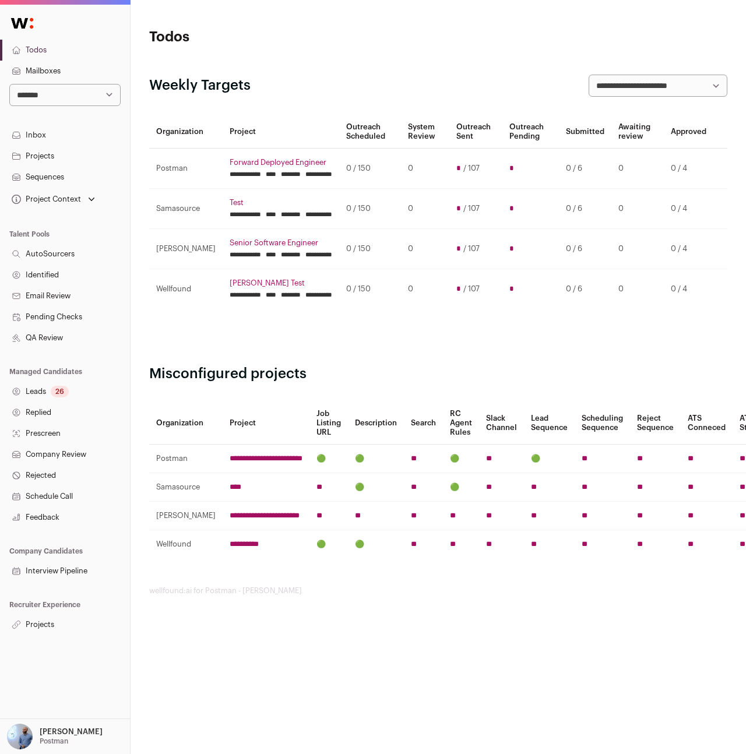
click at [62, 633] on link "Projects" at bounding box center [65, 624] width 130 height 21
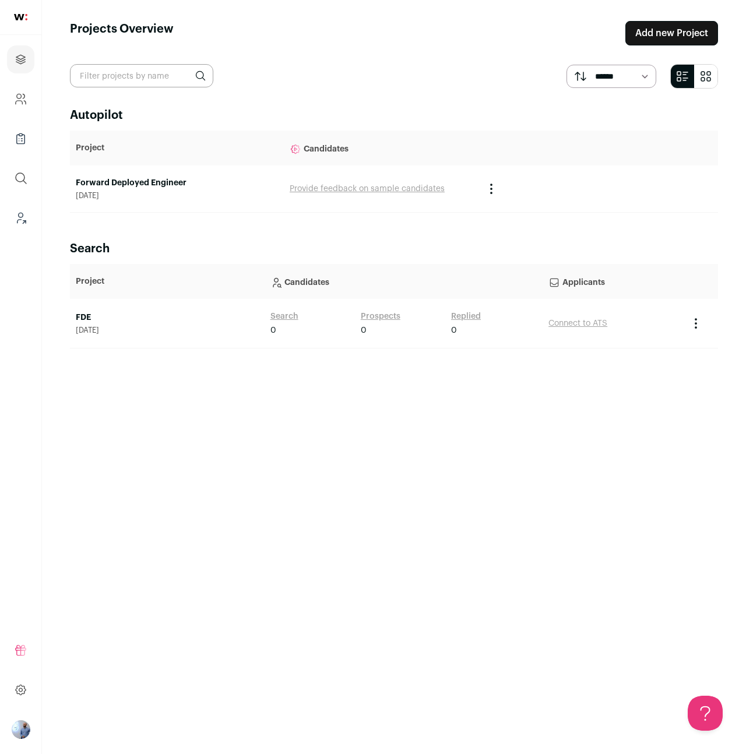
click at [161, 178] on link "Forward Deployed Engineer" at bounding box center [177, 183] width 202 height 12
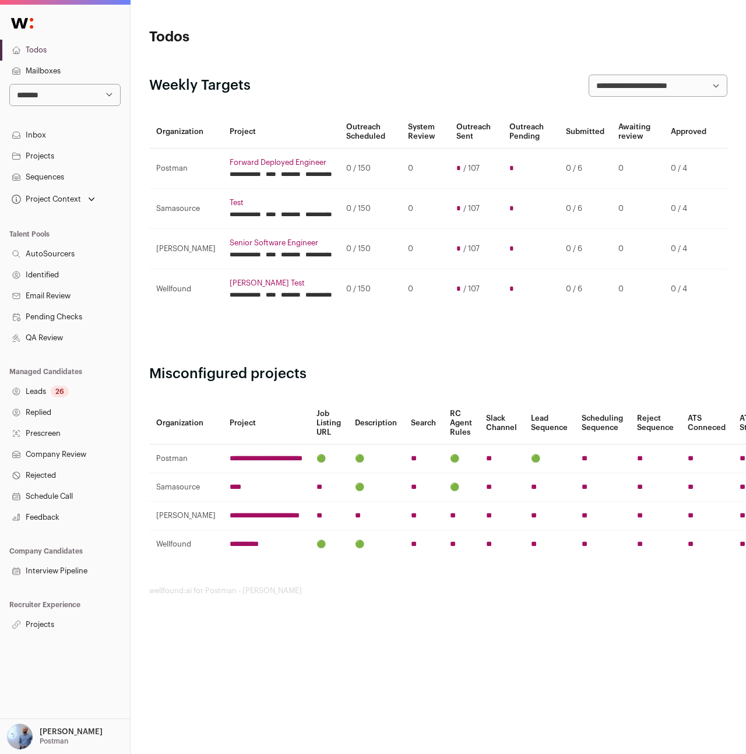
click at [230, 285] on link "[PERSON_NAME] Test" at bounding box center [281, 283] width 103 height 9
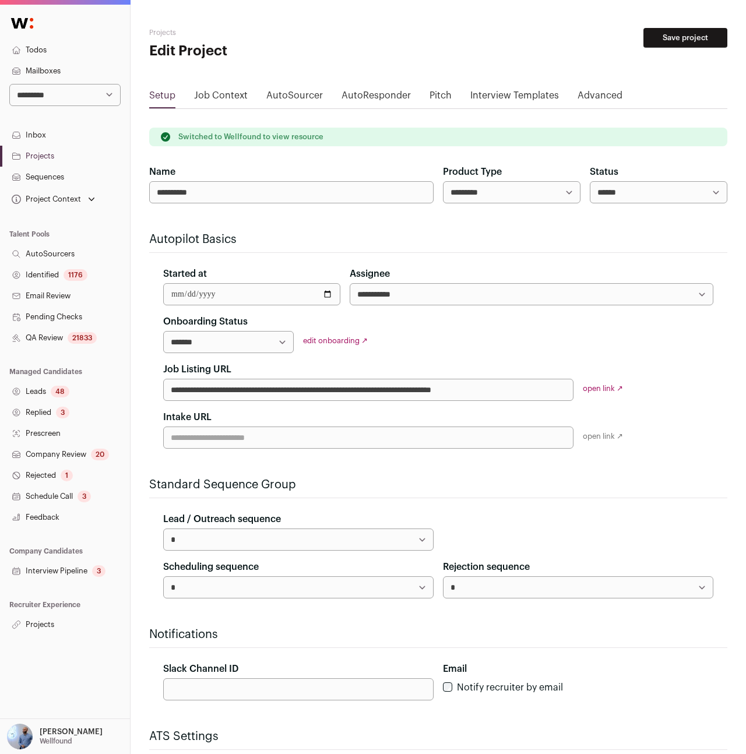
click at [210, 351] on select "**********" at bounding box center [228, 342] width 131 height 22
select select "**********"
click at [163, 331] on select "**********" at bounding box center [228, 342] width 131 height 22
click at [662, 33] on button "Save project" at bounding box center [685, 38] width 84 height 20
click at [43, 632] on link "Projects" at bounding box center [65, 624] width 130 height 21
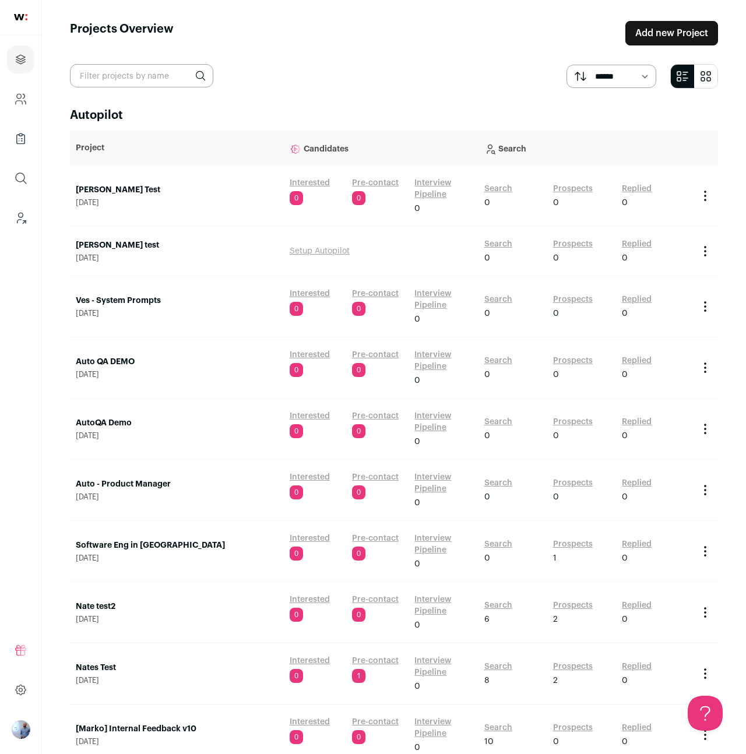
click at [514, 185] on div "Search 0" at bounding box center [516, 196] width 64 height 26
click at [509, 185] on link "Search" at bounding box center [498, 189] width 28 height 12
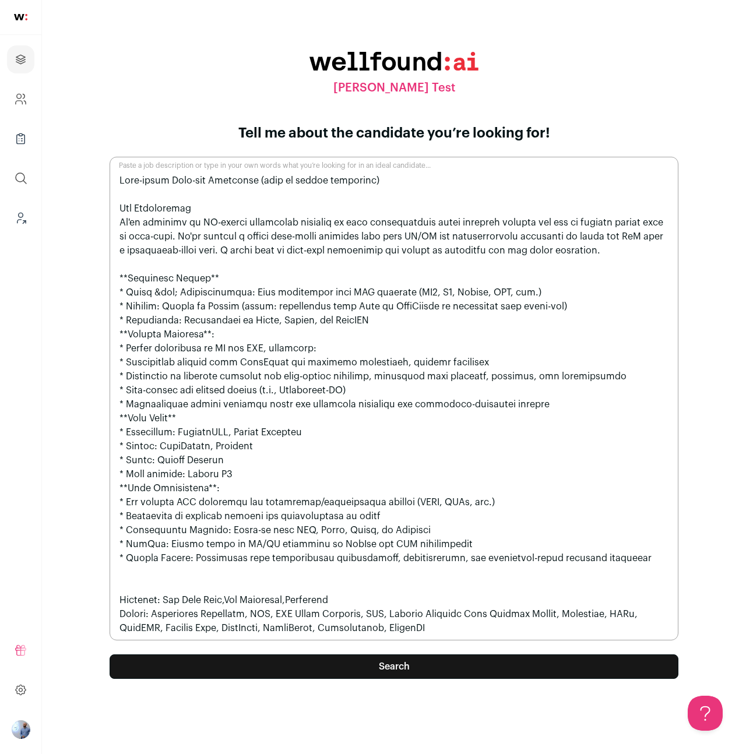
click at [272, 657] on button "Search" at bounding box center [394, 666] width 569 height 24
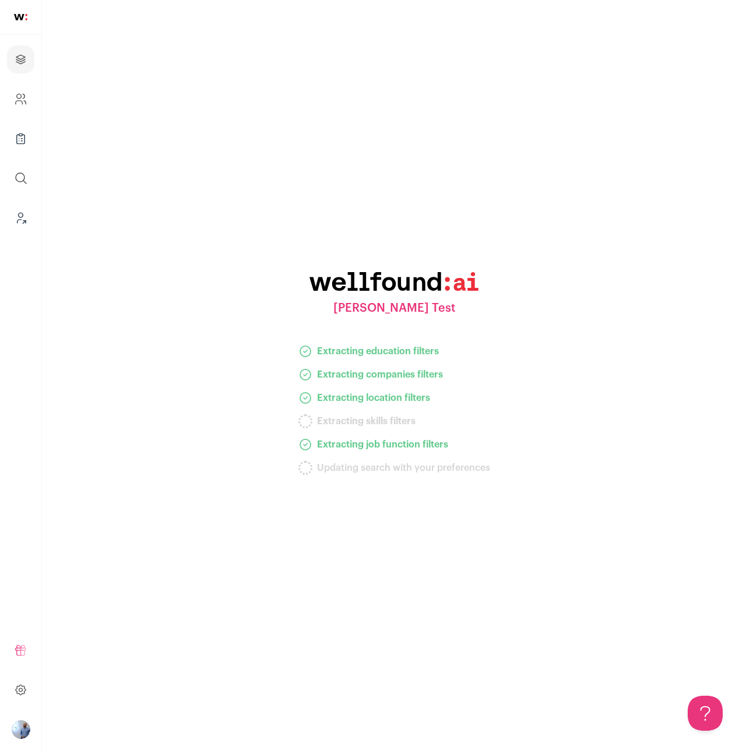
click at [471, 424] on li "Extracting skills filters" at bounding box center [394, 421] width 192 height 14
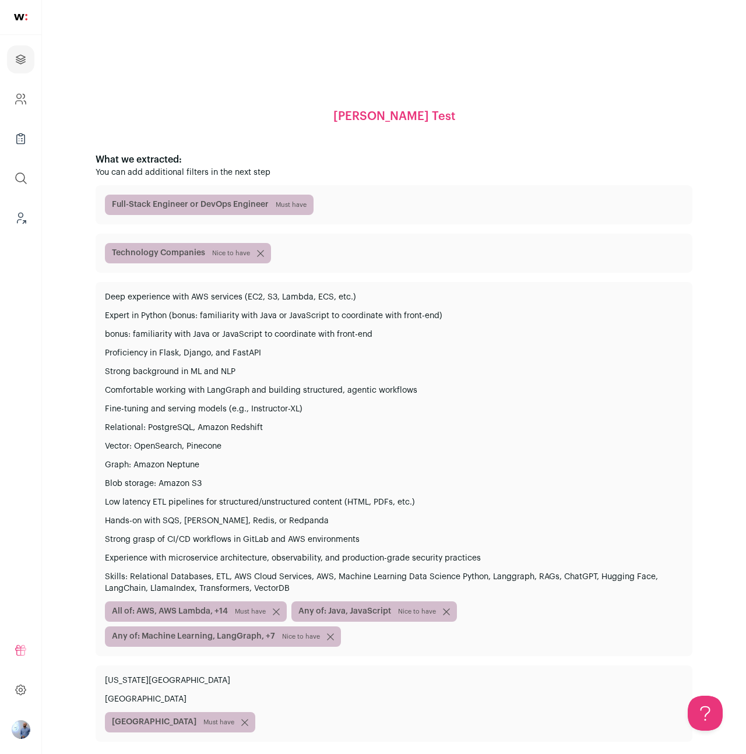
scroll to position [87, 0]
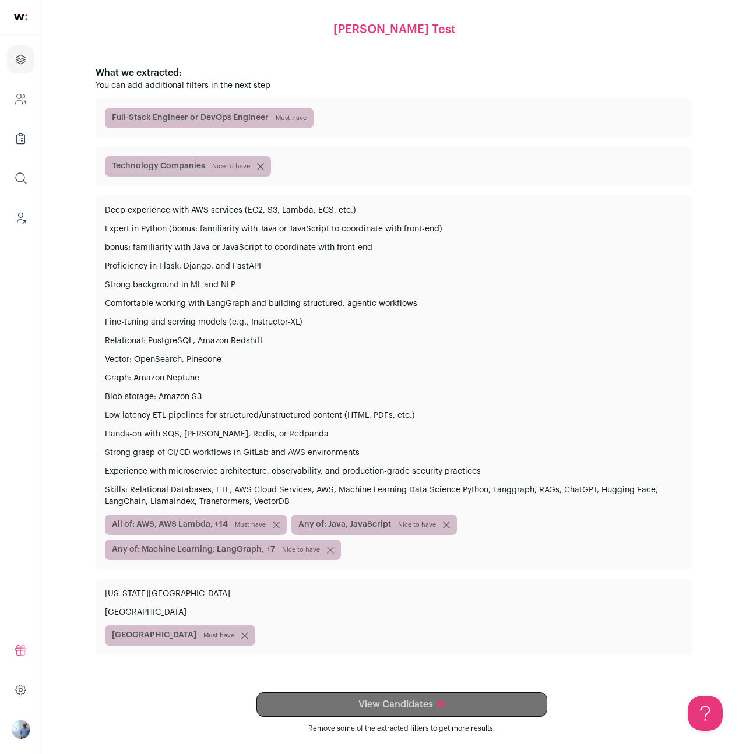
click at [275, 524] on icon "submit" at bounding box center [276, 524] width 6 height 6
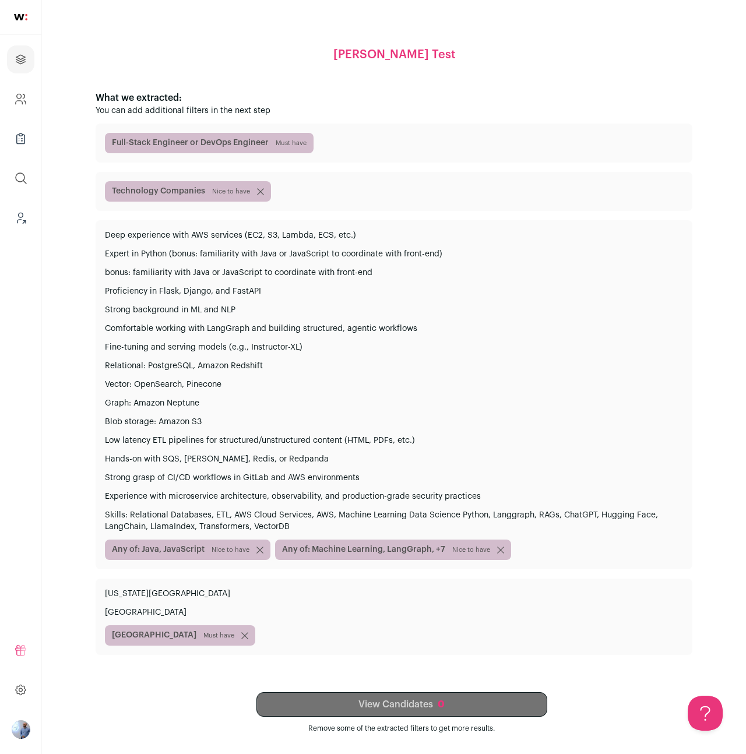
scroll to position [62, 0]
click at [252, 144] on span "Full-Stack Engineer or DevOps Engineer Must have" at bounding box center [209, 143] width 209 height 20
click at [331, 713] on div "View Candidates 0 Remove some of the extracted filters to get more results." at bounding box center [401, 712] width 581 height 41
click at [221, 545] on span "Nice to have" at bounding box center [231, 549] width 38 height 9
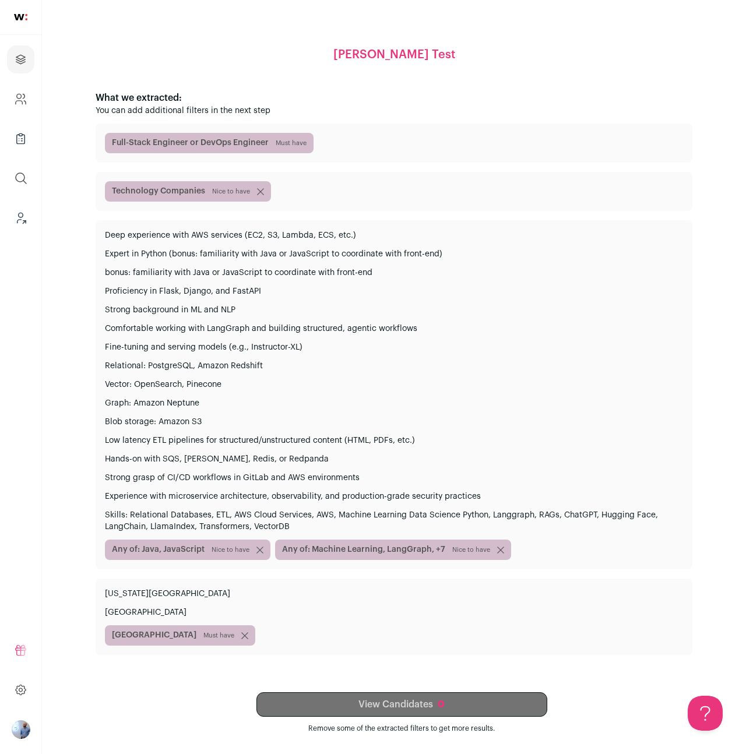
click at [221, 545] on span "Nice to have" at bounding box center [231, 549] width 38 height 9
click at [241, 637] on icon "submit" at bounding box center [244, 635] width 7 height 7
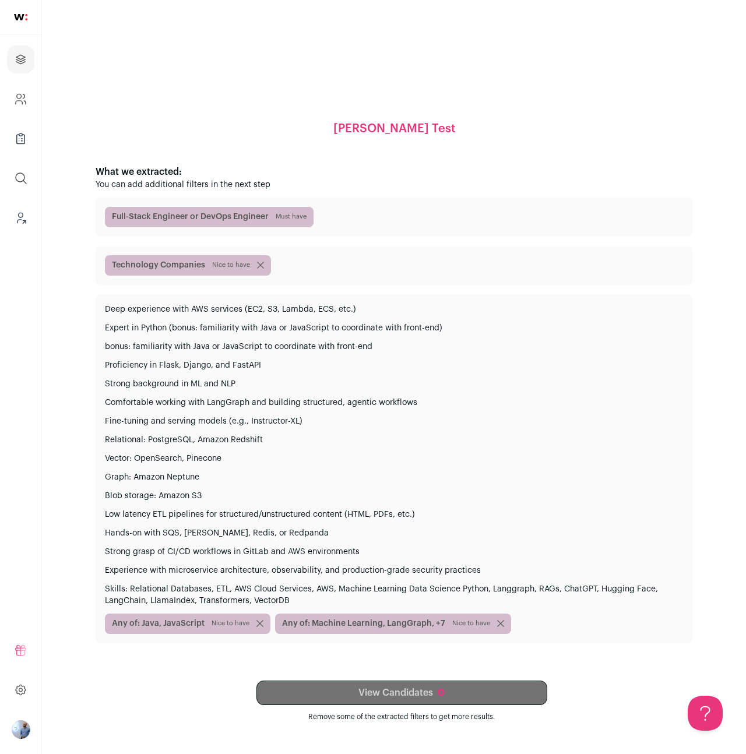
click at [291, 669] on div "[PERSON_NAME] Test What we extracted: You can add additional filters in the nex…" at bounding box center [394, 377] width 648 height 712
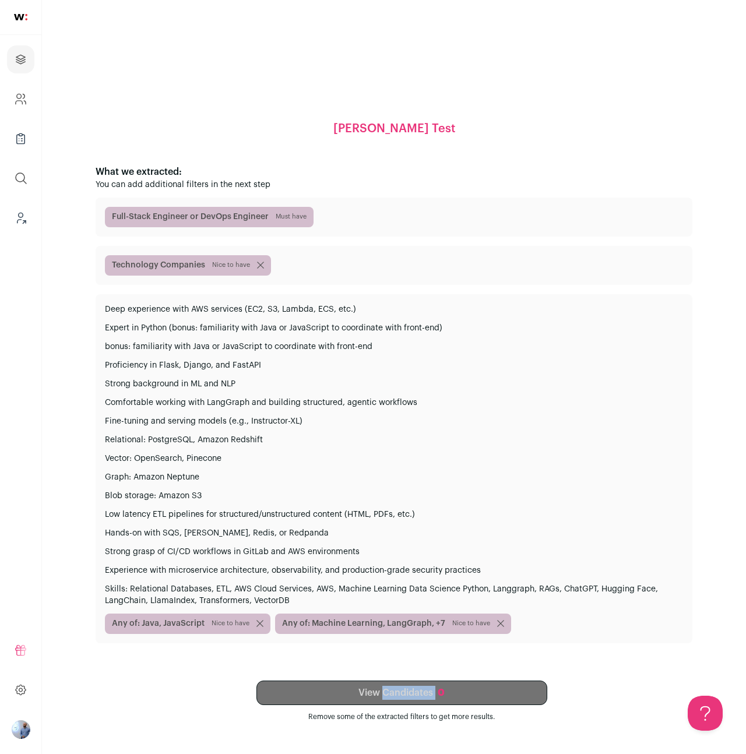
click at [291, 669] on div "[PERSON_NAME] Test What we extracted: You can add additional filters in the nex…" at bounding box center [394, 377] width 648 height 712
click at [329, 273] on div "Technology Companies [GEOGRAPHIC_DATA] to have" at bounding box center [394, 265] width 578 height 20
click at [396, 686] on div "View Candidates 0 Remove some of the extracted filters to get more results." at bounding box center [401, 701] width 581 height 41
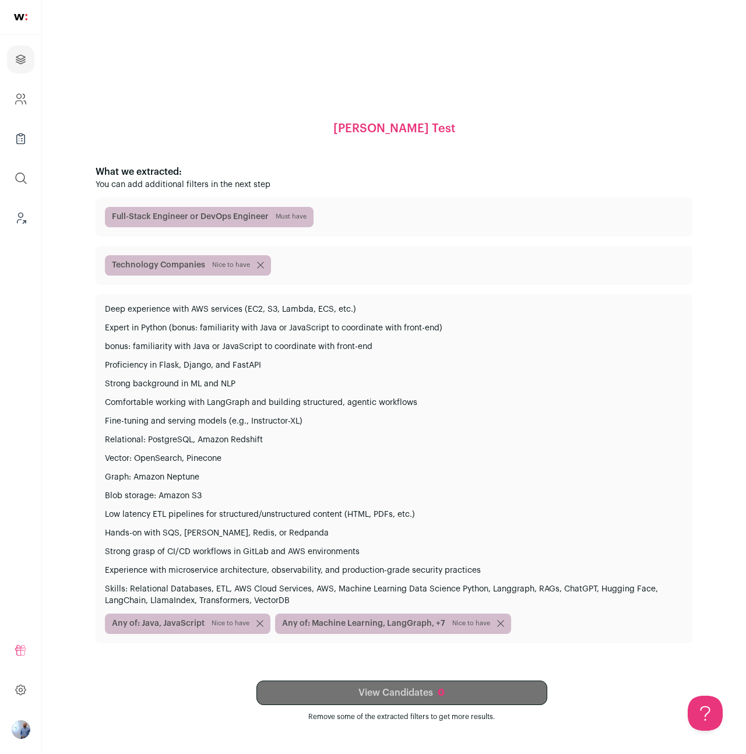
click at [200, 489] on div "Deep experience with AWS services (EC2, S3, Lambda, ECS, etc.) Expert in Python…" at bounding box center [394, 468] width 597 height 349
click at [248, 586] on p "Skills: Relational Databases, ETL, AWS Cloud Services, AWS, Machine Learning Da…" at bounding box center [394, 594] width 578 height 23
click at [256, 627] on span "Any of: Java, JavaScript [GEOGRAPHIC_DATA] to have" at bounding box center [187, 624] width 165 height 20
click at [257, 623] on icon "submit" at bounding box center [260, 624] width 6 height 6
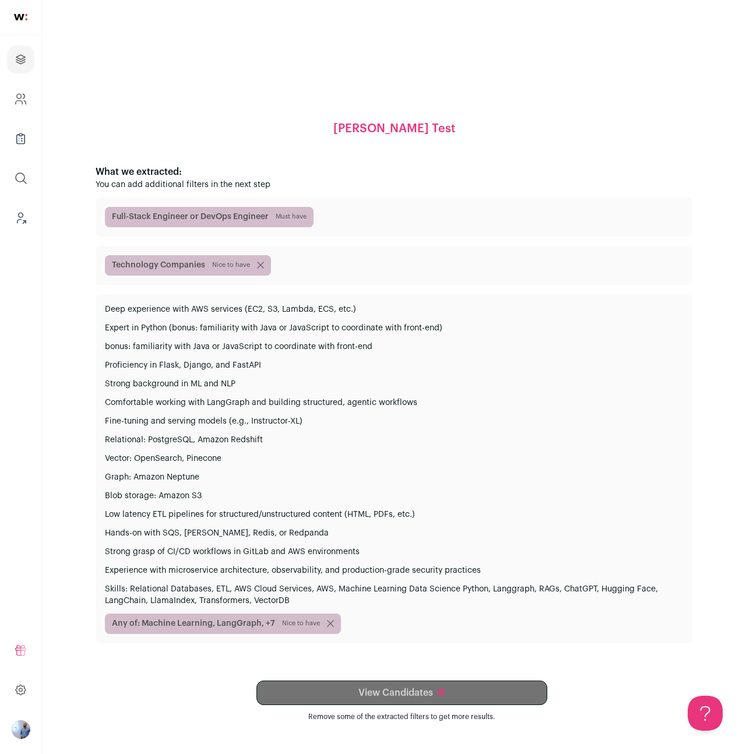
click at [344, 698] on div "View Candidates 0 Remove some of the extracted filters to get more results." at bounding box center [401, 701] width 581 height 41
click at [344, 694] on div "View Candidates 0 Remove some of the extracted filters to get more results." at bounding box center [401, 701] width 581 height 41
drag, startPoint x: 344, startPoint y: 694, endPoint x: 323, endPoint y: 504, distance: 191.1
click at [325, 565] on div "[PERSON_NAME] Test What we extracted: You can add additional filters in the nex…" at bounding box center [394, 377] width 648 height 712
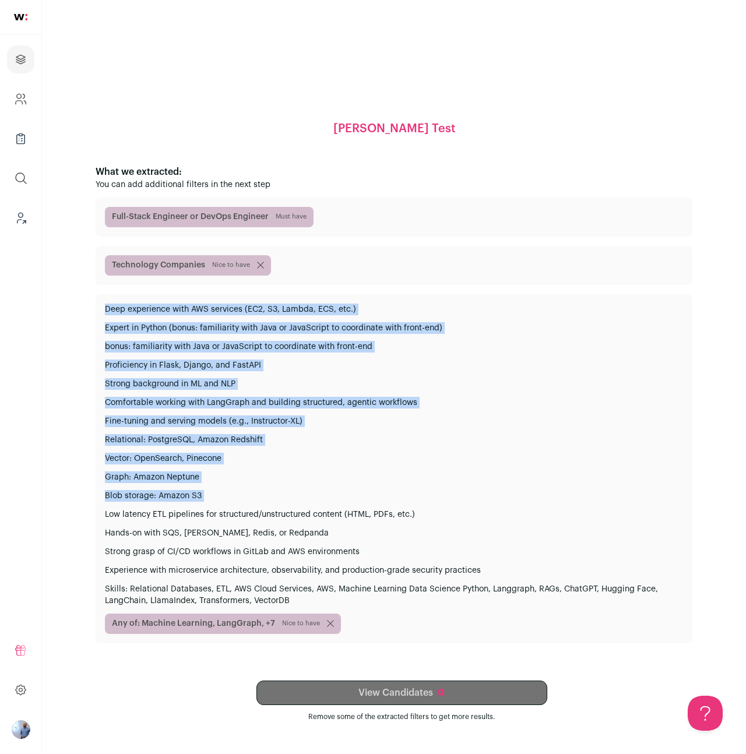
drag, startPoint x: 323, startPoint y: 504, endPoint x: 279, endPoint y: 183, distance: 324.1
click at [279, 183] on div "What we extracted: You can add additional filters in the next step Full-Stack E…" at bounding box center [394, 409] width 597 height 488
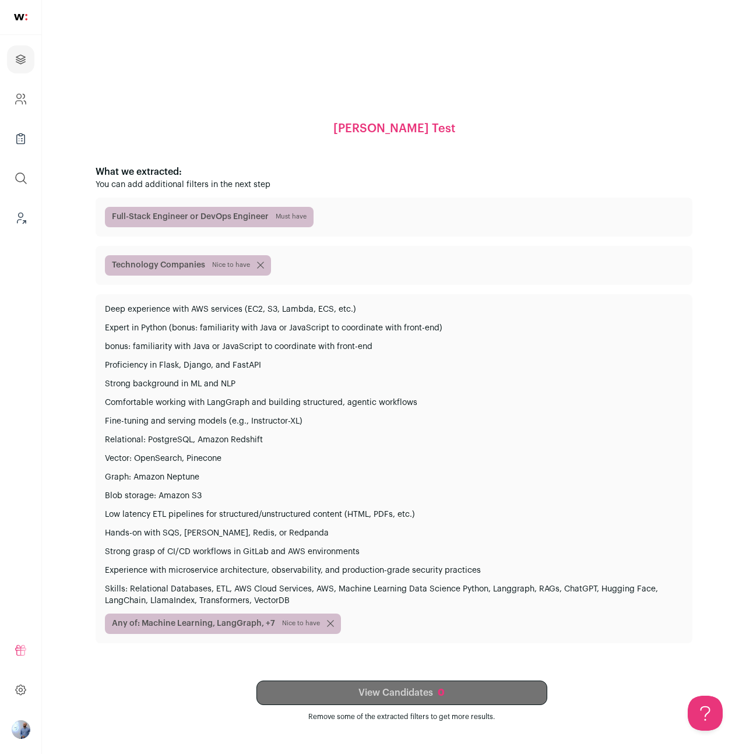
click at [294, 6] on main "[PERSON_NAME] Test What we extracted: You can add additional filters in the nex…" at bounding box center [394, 377] width 704 height 754
click at [7, 62] on link "Projects" at bounding box center [20, 59] width 27 height 28
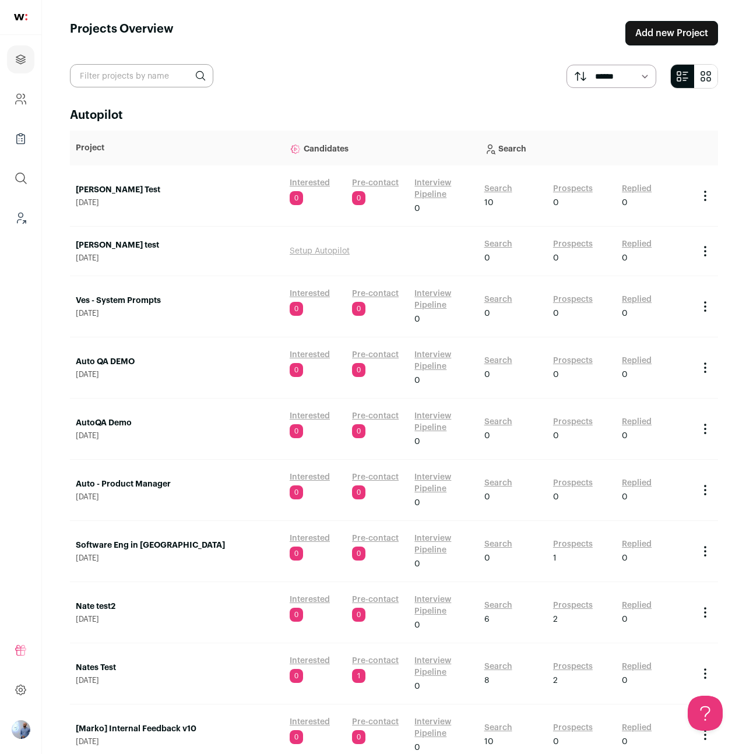
click at [510, 191] on link "Search" at bounding box center [498, 189] width 28 height 12
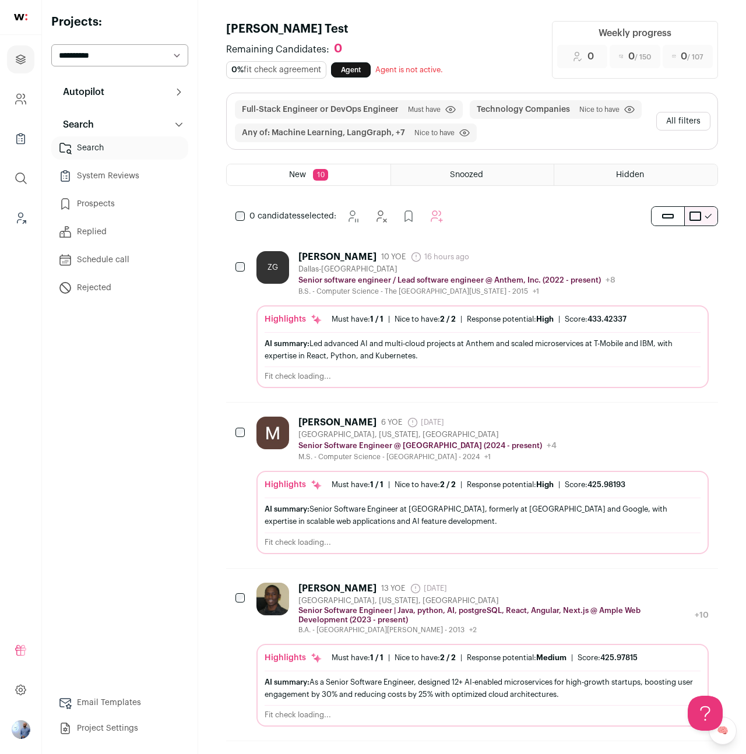
click at [130, 97] on button "Autopilot" at bounding box center [119, 91] width 137 height 23
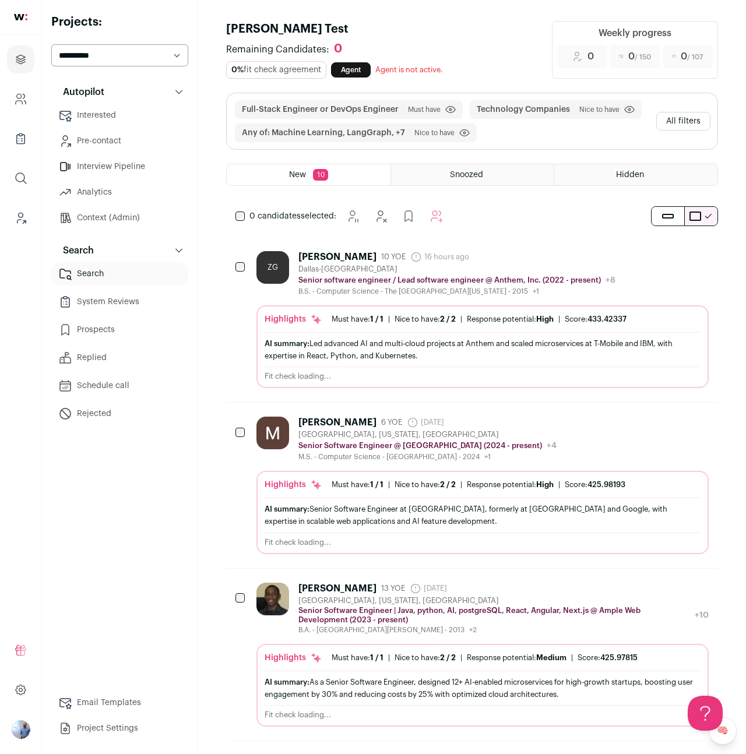
click at [108, 729] on link "Project Settings" at bounding box center [119, 728] width 137 height 23
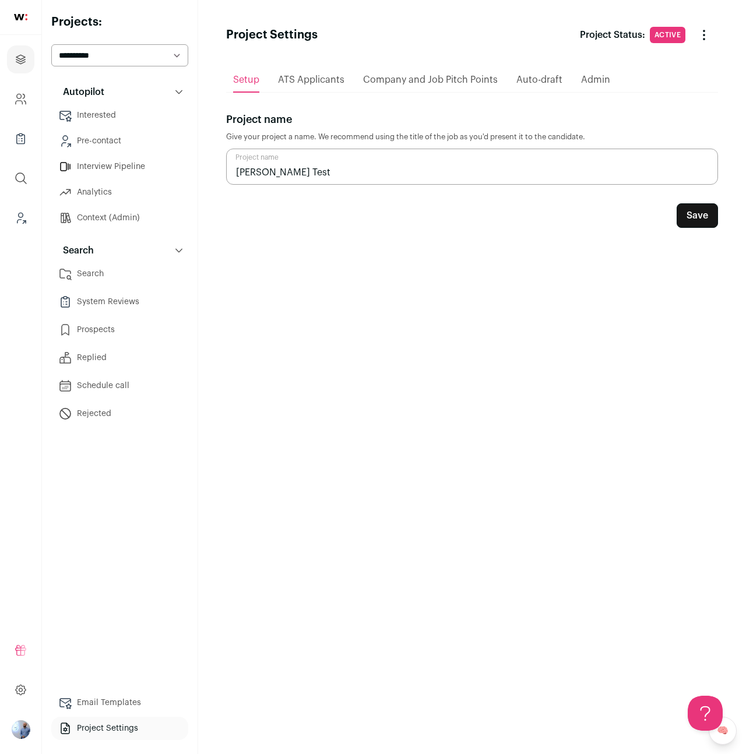
click at [431, 90] on div "Company and Job Pitch Points" at bounding box center [430, 79] width 135 height 23
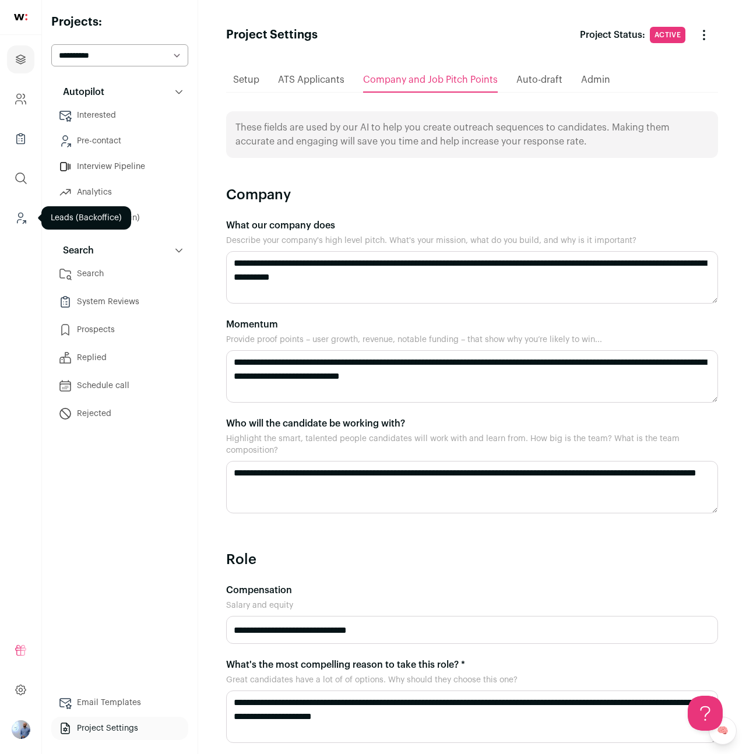
click at [24, 217] on icon "Leads (Backoffice)" at bounding box center [20, 218] width 13 height 14
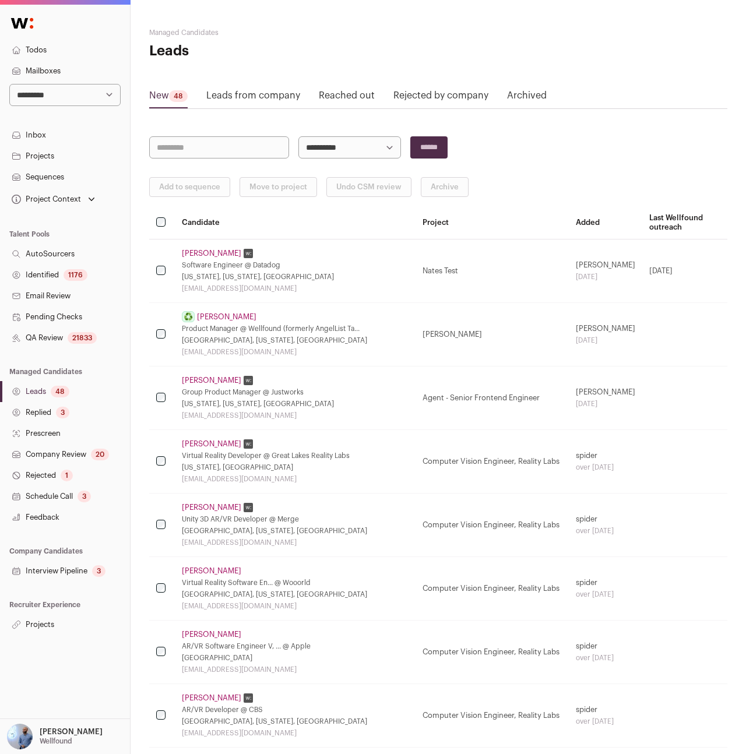
click at [67, 150] on link "Projects" at bounding box center [65, 156] width 130 height 21
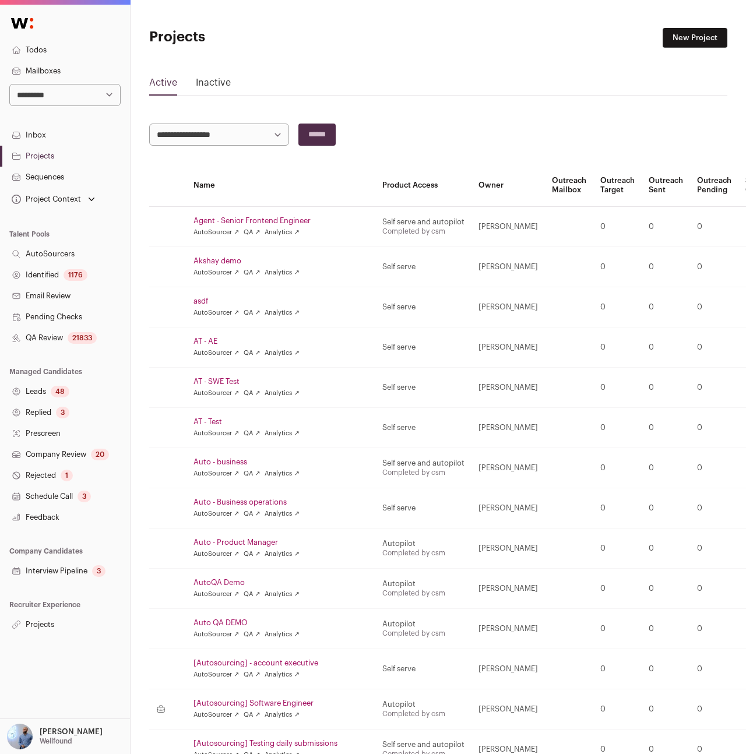
click at [224, 221] on link "Agent - Senior Frontend Engineer" at bounding box center [280, 220] width 175 height 9
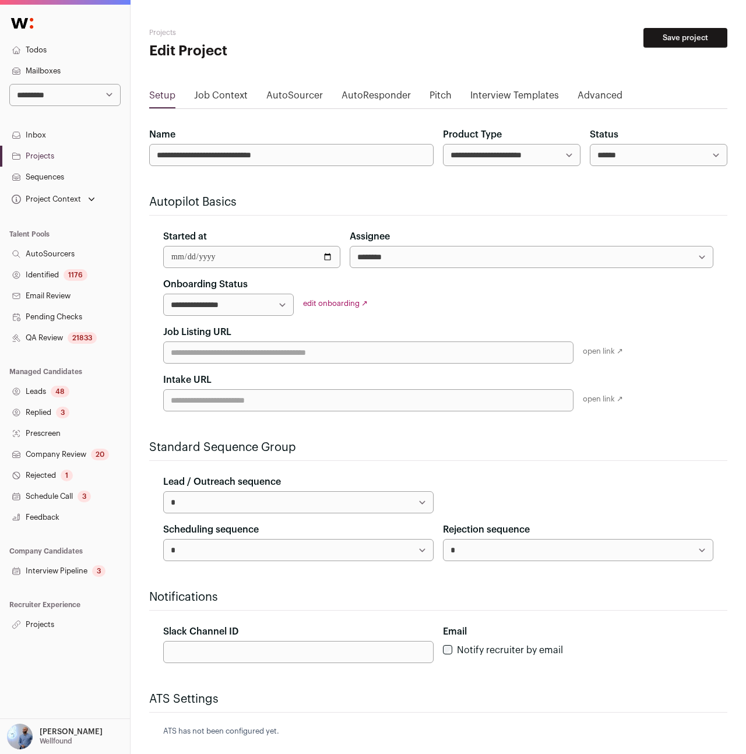
click at [438, 94] on link "Pitch" at bounding box center [440, 98] width 22 height 19
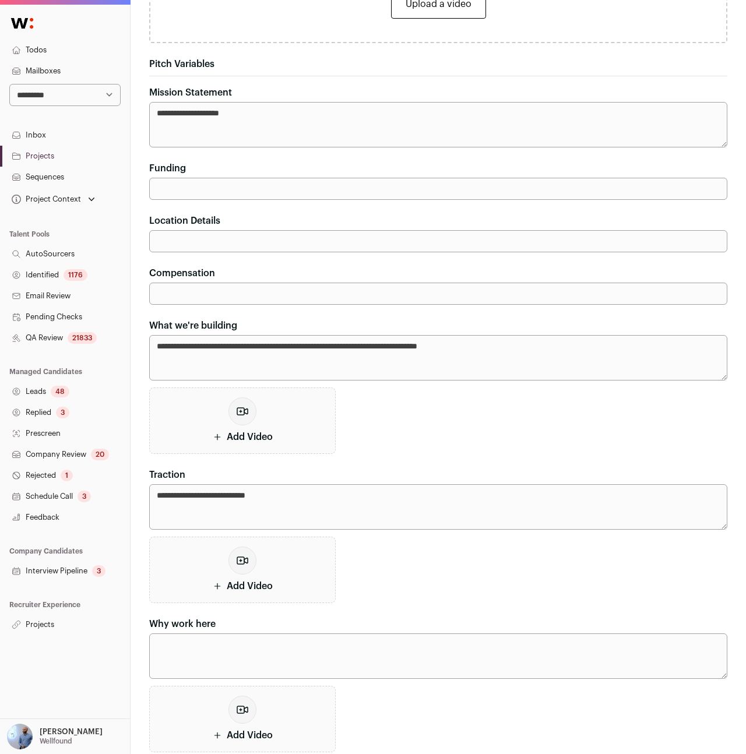
scroll to position [413, 0]
click at [263, 397] on button "Add Video" at bounding box center [242, 420] width 186 height 66
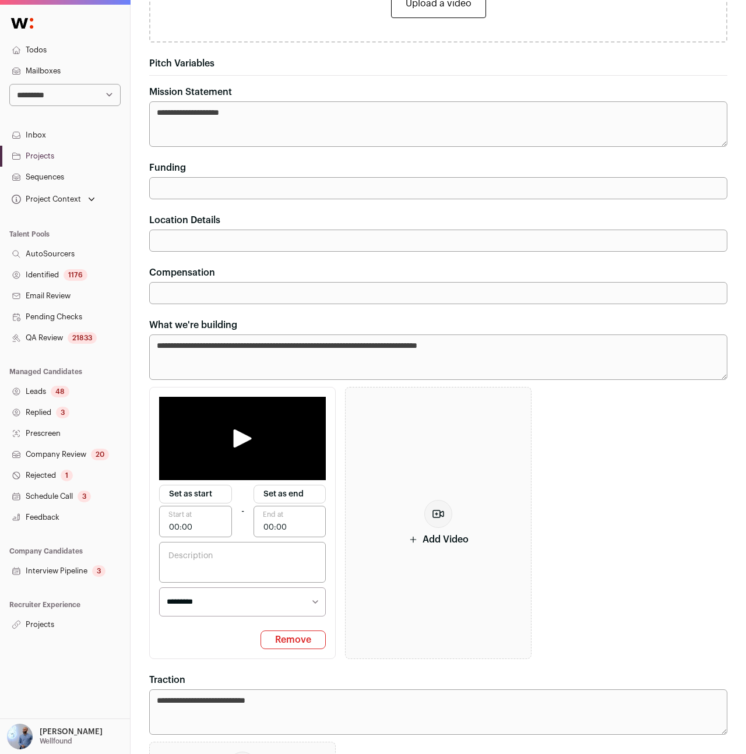
click at [303, 645] on button "Remove" at bounding box center [292, 639] width 65 height 19
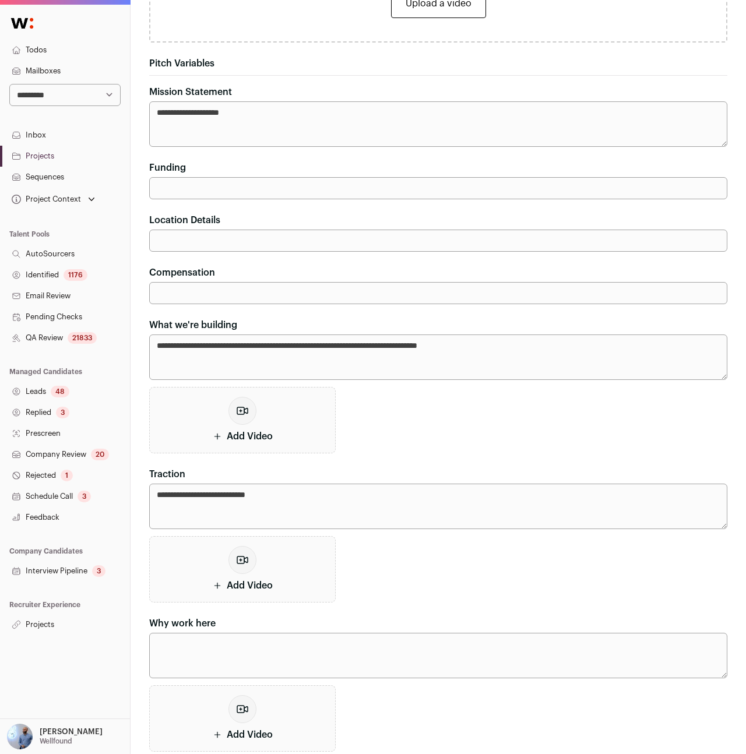
click at [303, 645] on textarea "Why work here" at bounding box center [438, 655] width 578 height 45
